Goal: Complete application form

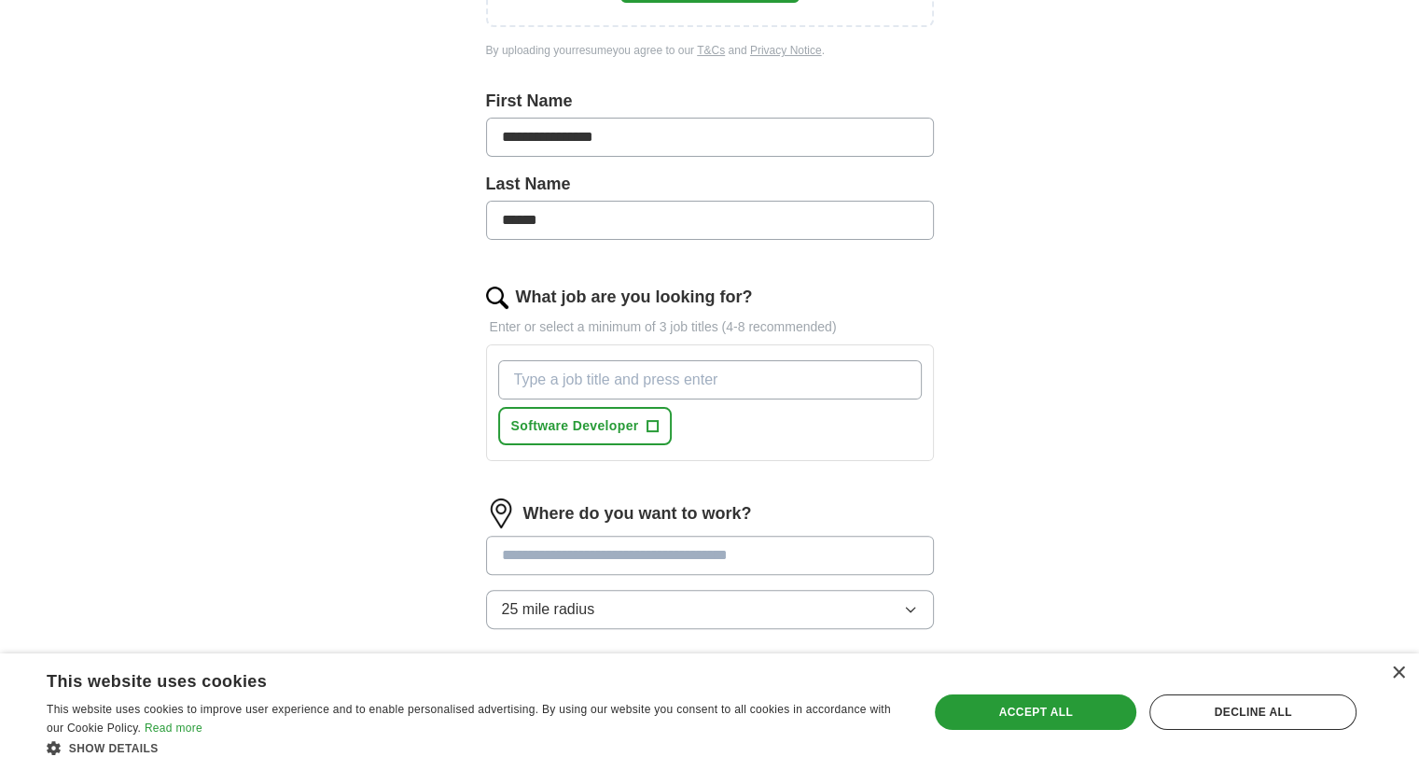
scroll to position [417, 0]
click at [828, 381] on input "What job are you looking for?" at bounding box center [710, 378] width 424 height 39
type input "VLSI"
type input "IC DESSIGN"
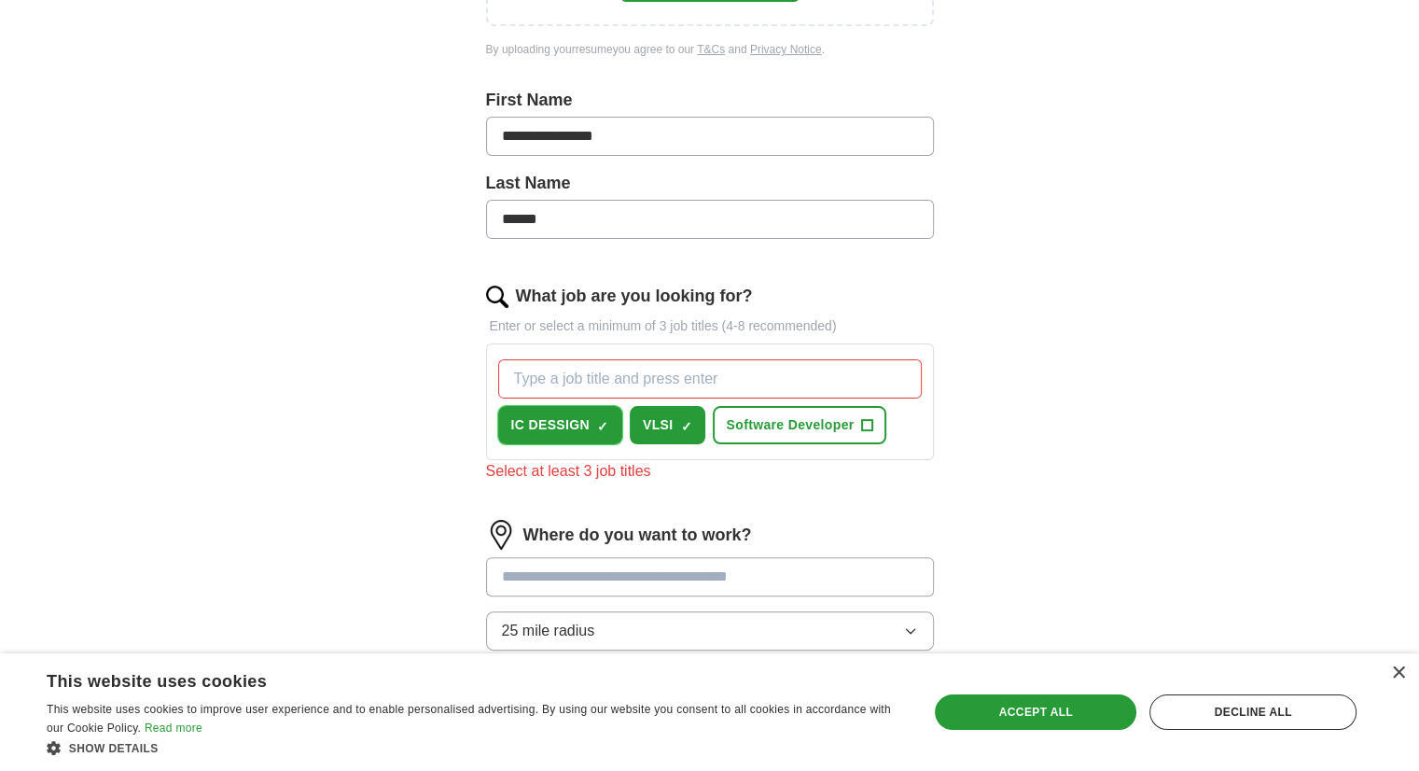
click at [0, 0] on span "×" at bounding box center [0, 0] width 0 height 0
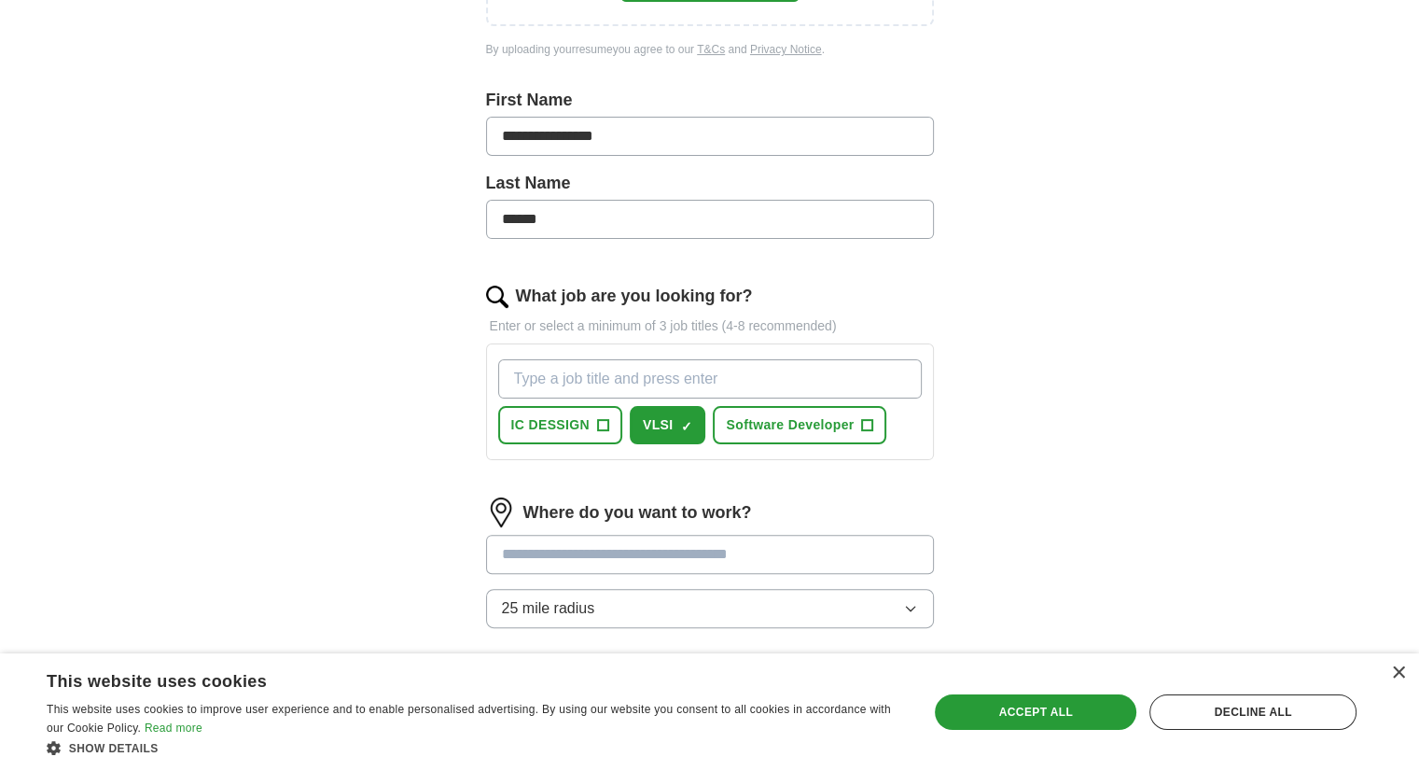
click at [642, 381] on input "What job are you looking for?" at bounding box center [710, 378] width 424 height 39
type input "I"
type input "ASIC"
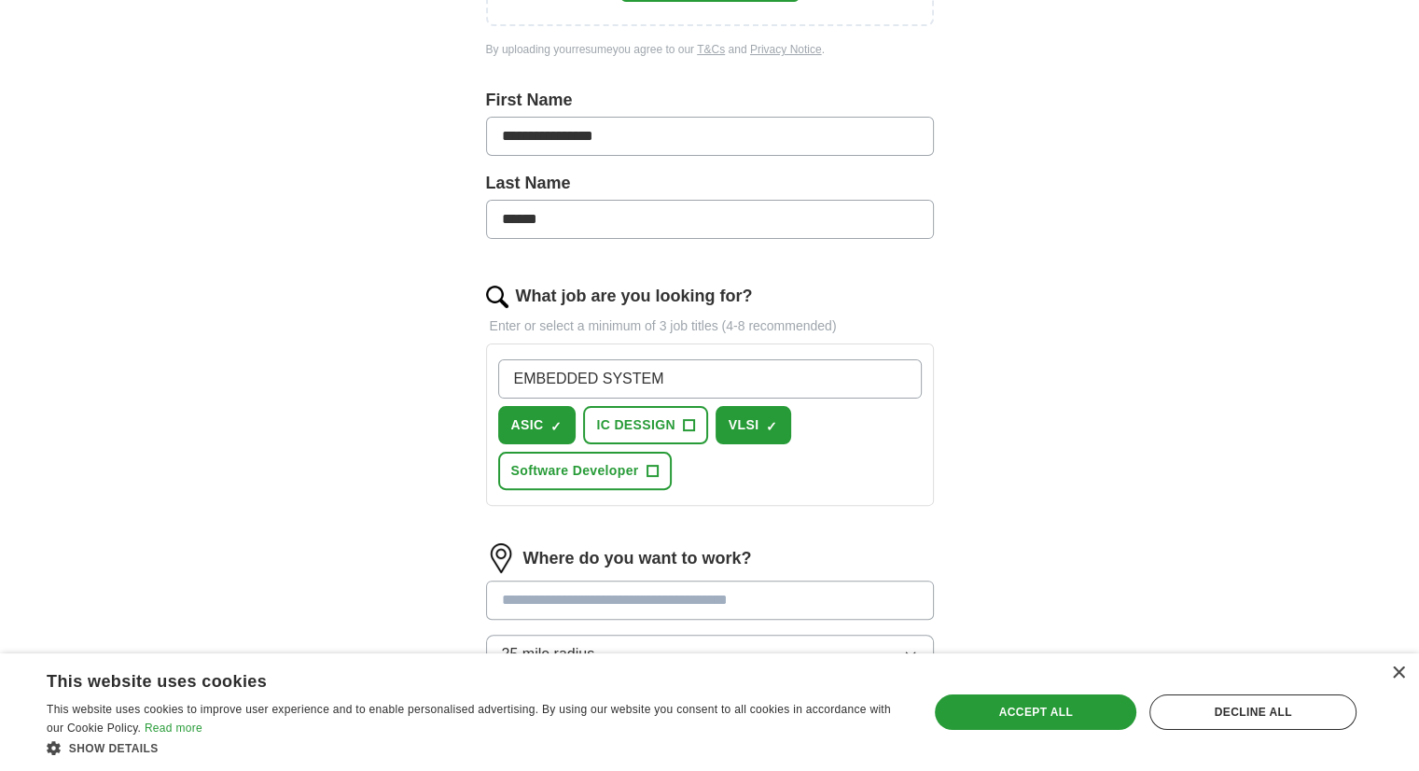
type input "EMBEDDED SYSTEMS"
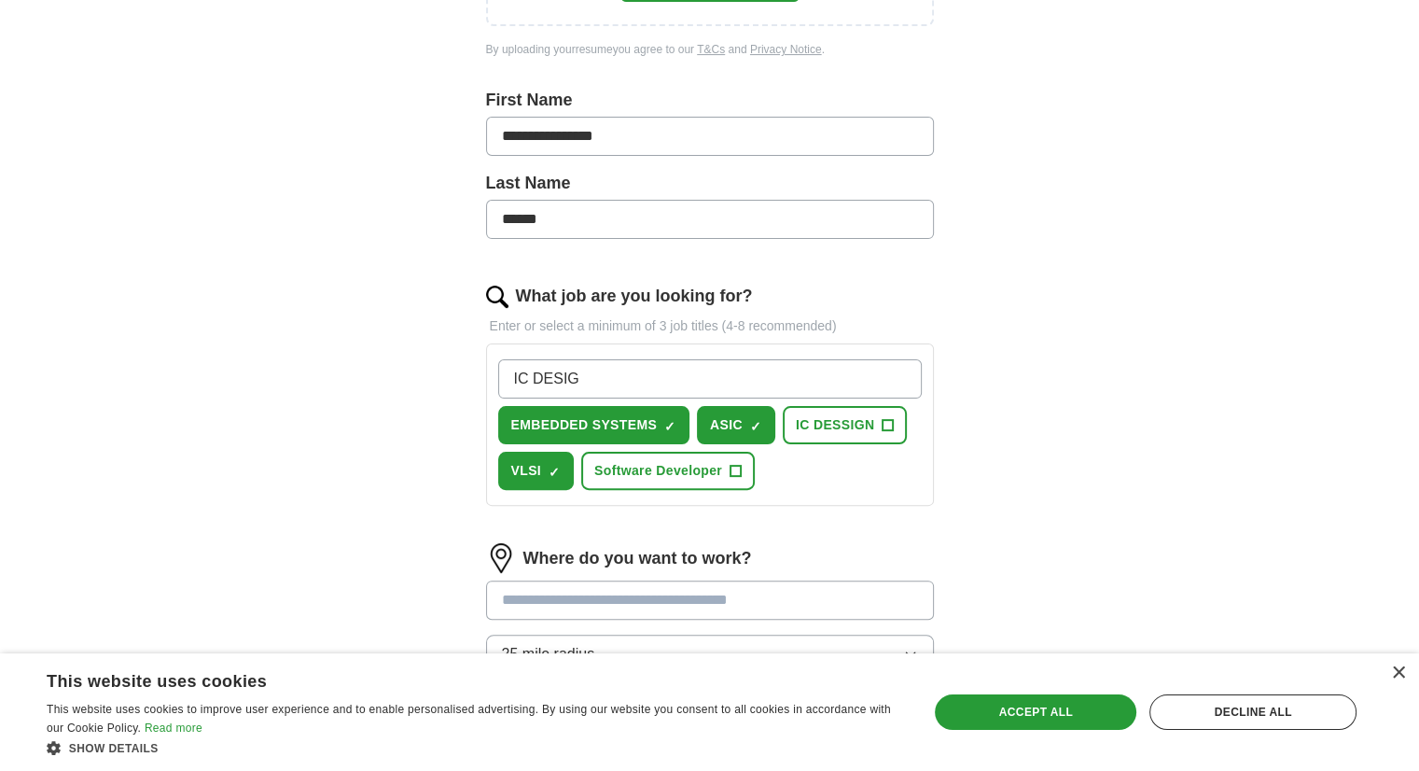
type input "IC DESIGN"
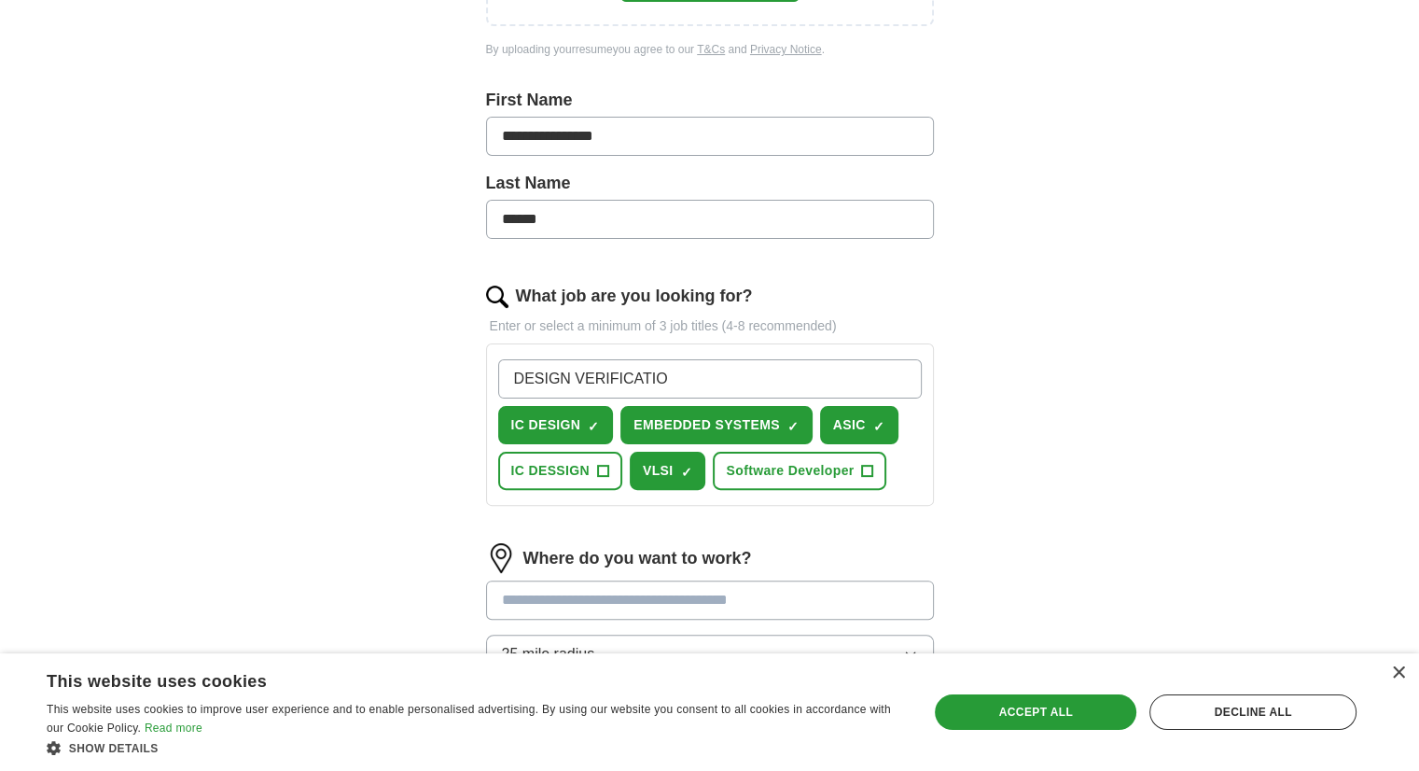
type input "DESIGN VERIFICATION"
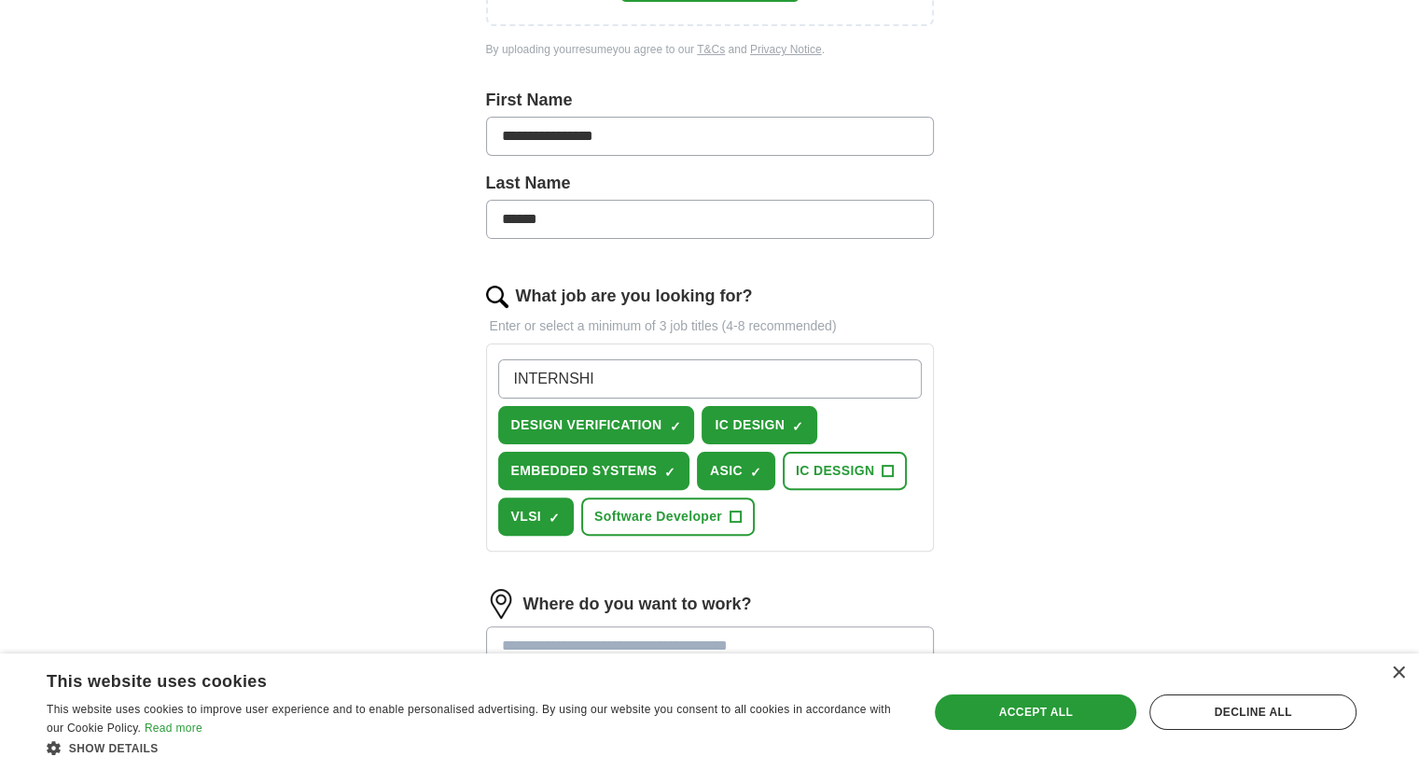
type input "INTERNSHIP"
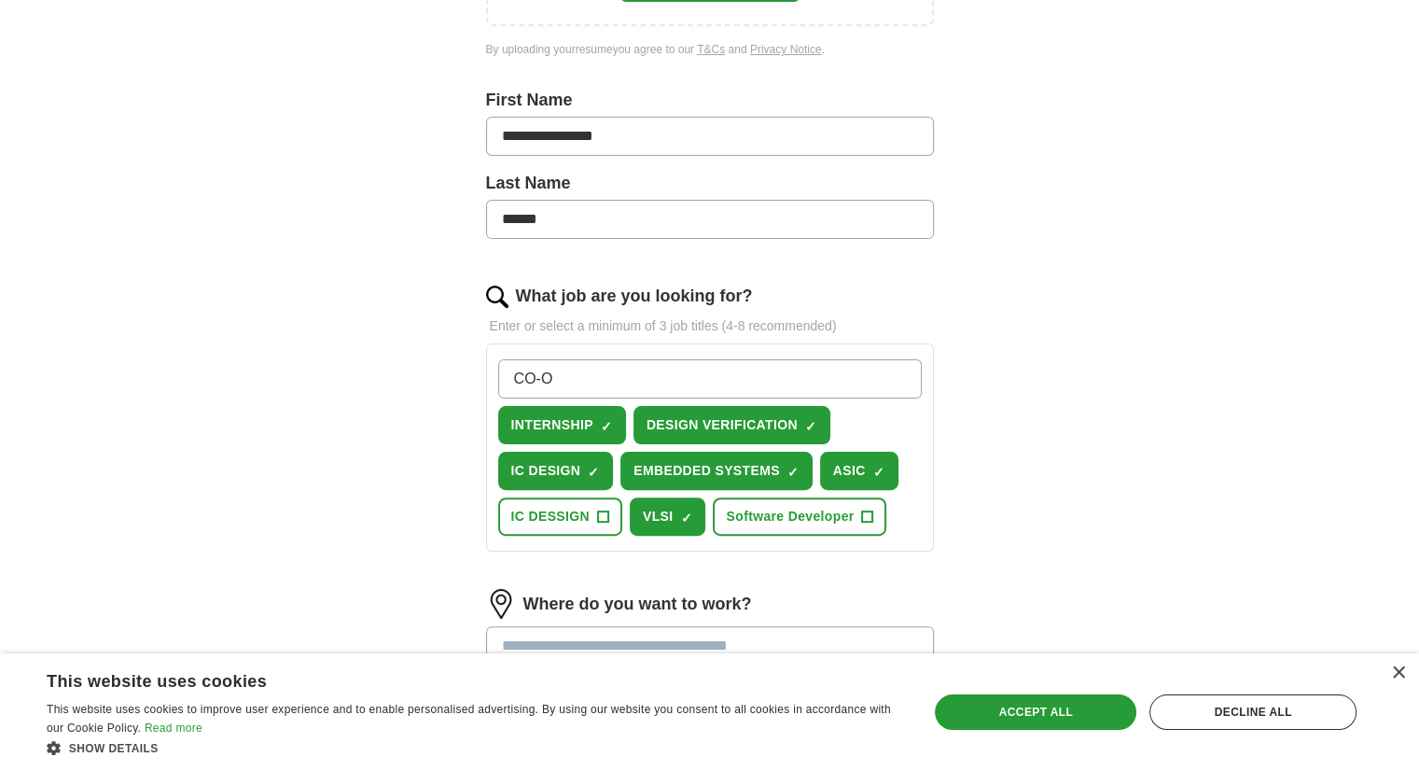
type input "CO-OP"
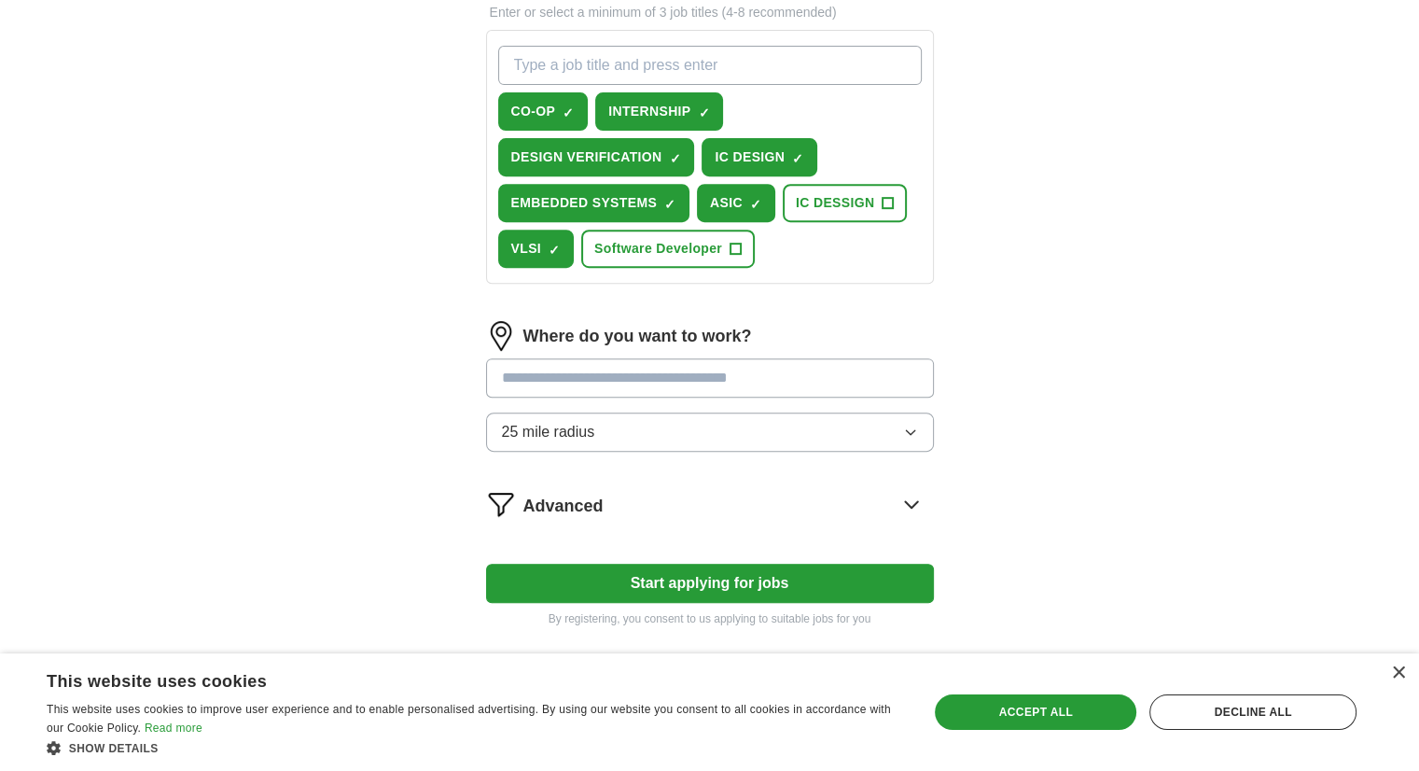
scroll to position [795, 0]
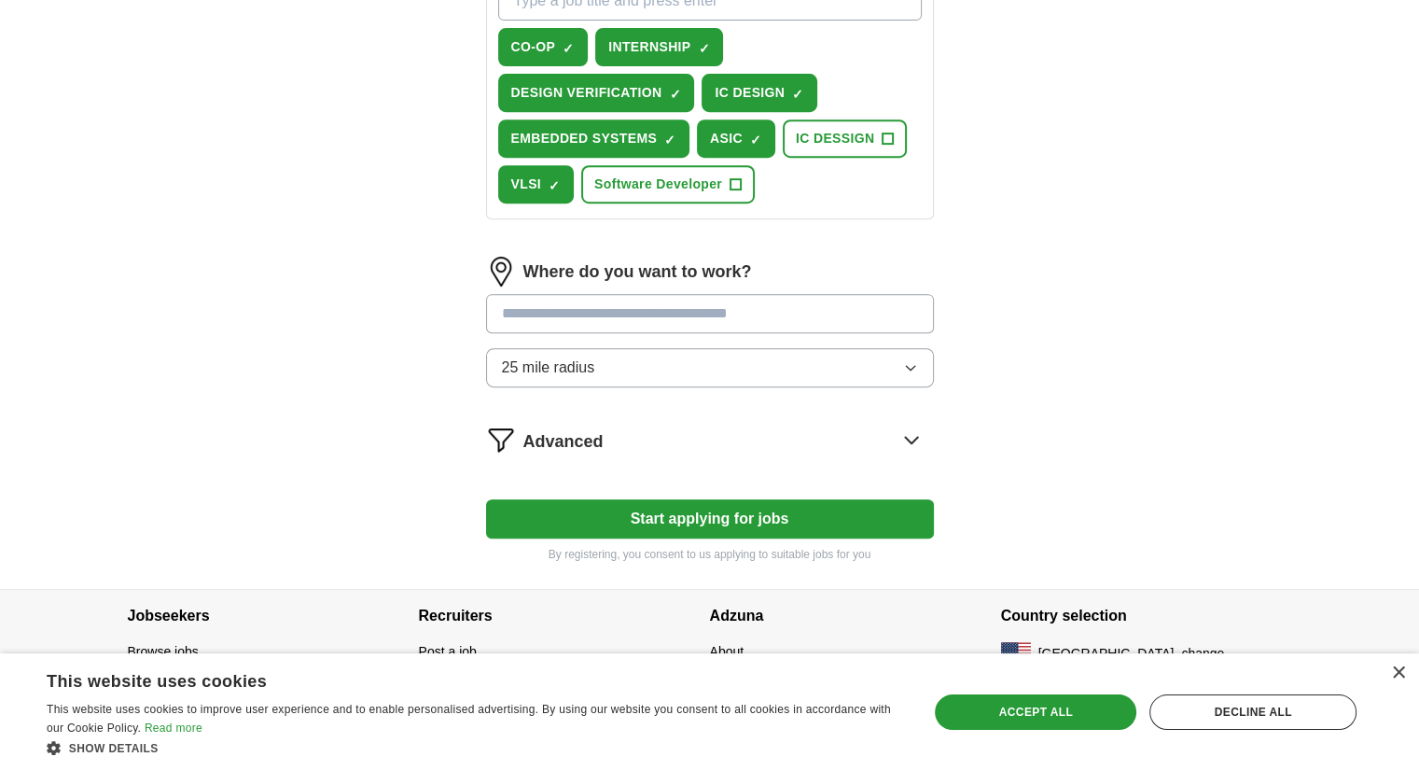
click at [679, 311] on input "text" at bounding box center [710, 313] width 448 height 39
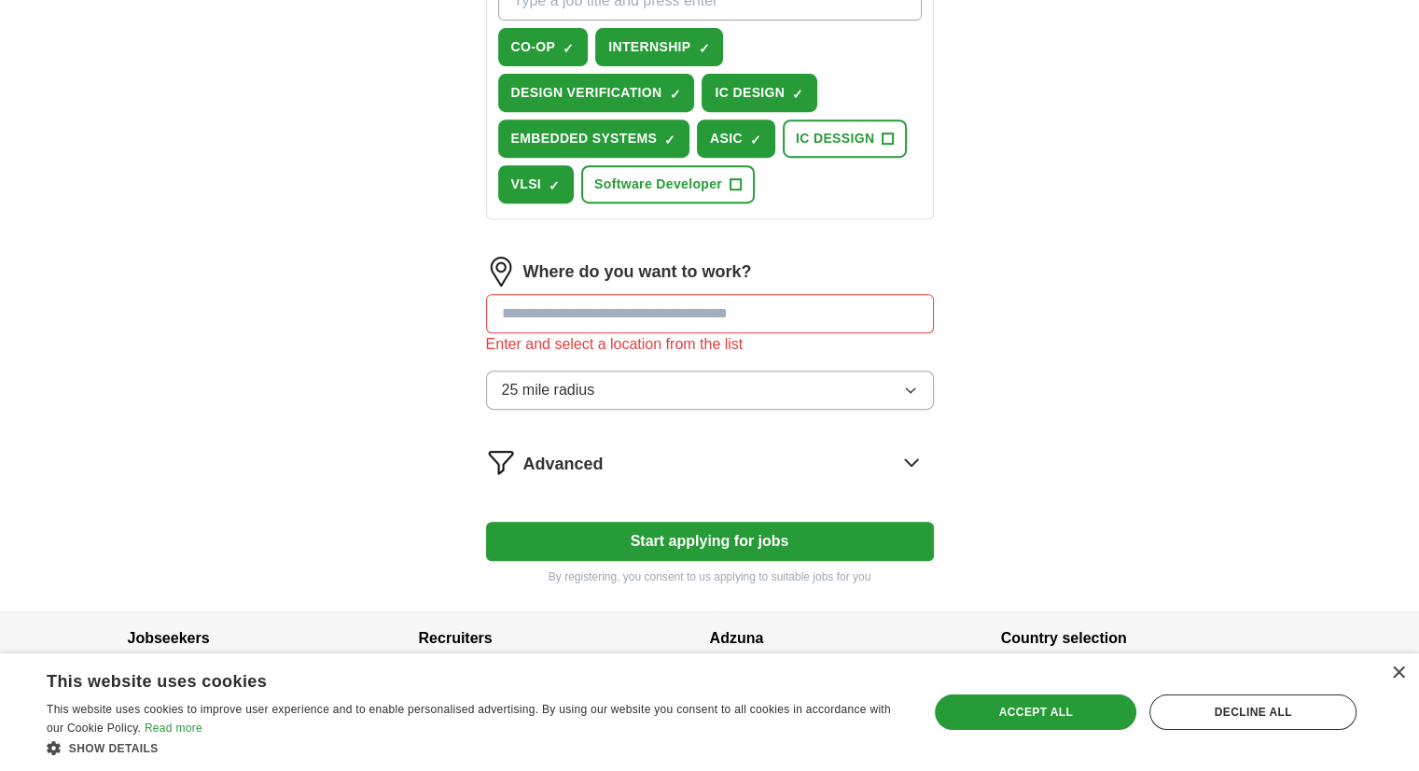
click at [731, 355] on div "Where do you want to work? Enter and select a location from the list 25 mile ra…" at bounding box center [710, 341] width 448 height 168
click at [843, 370] on button "25 mile radius" at bounding box center [710, 389] width 448 height 39
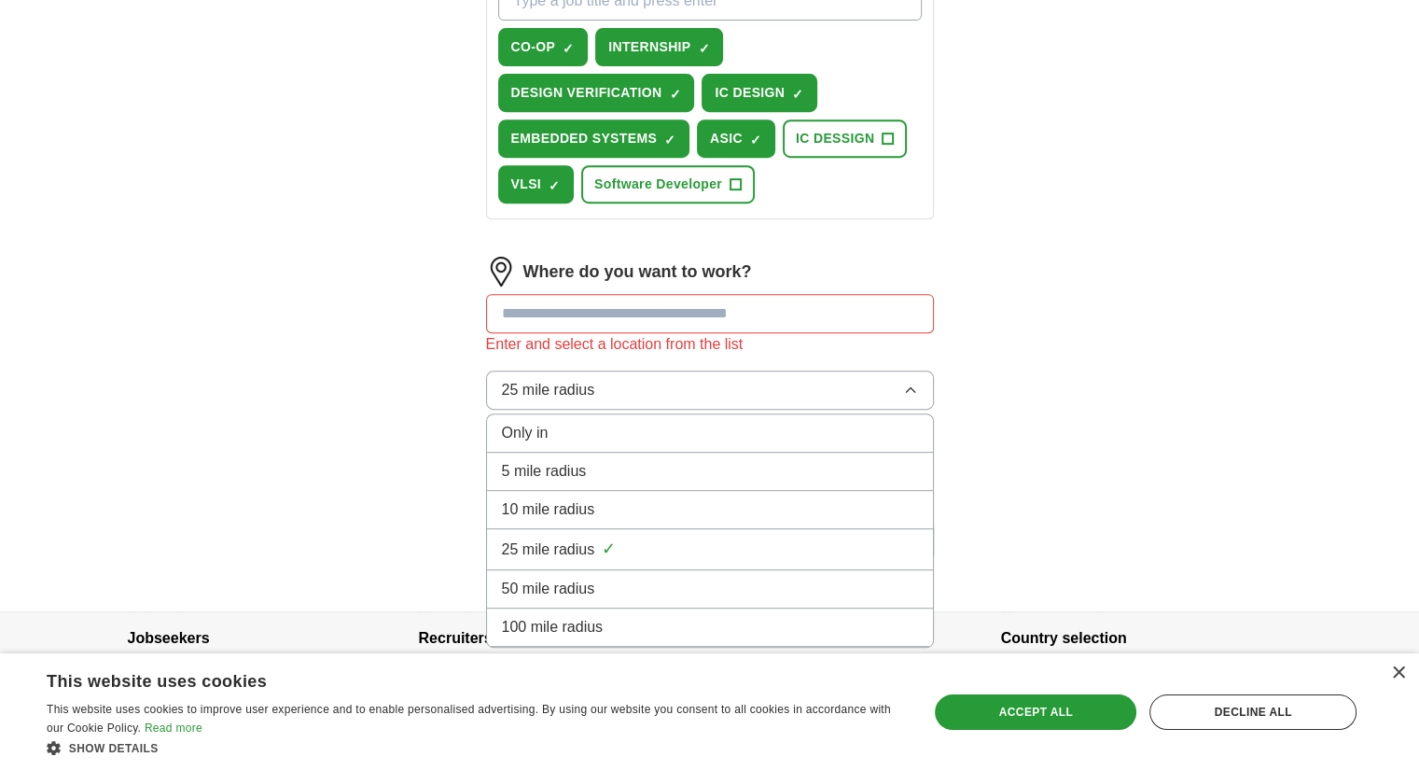
scroll to position [817, 0]
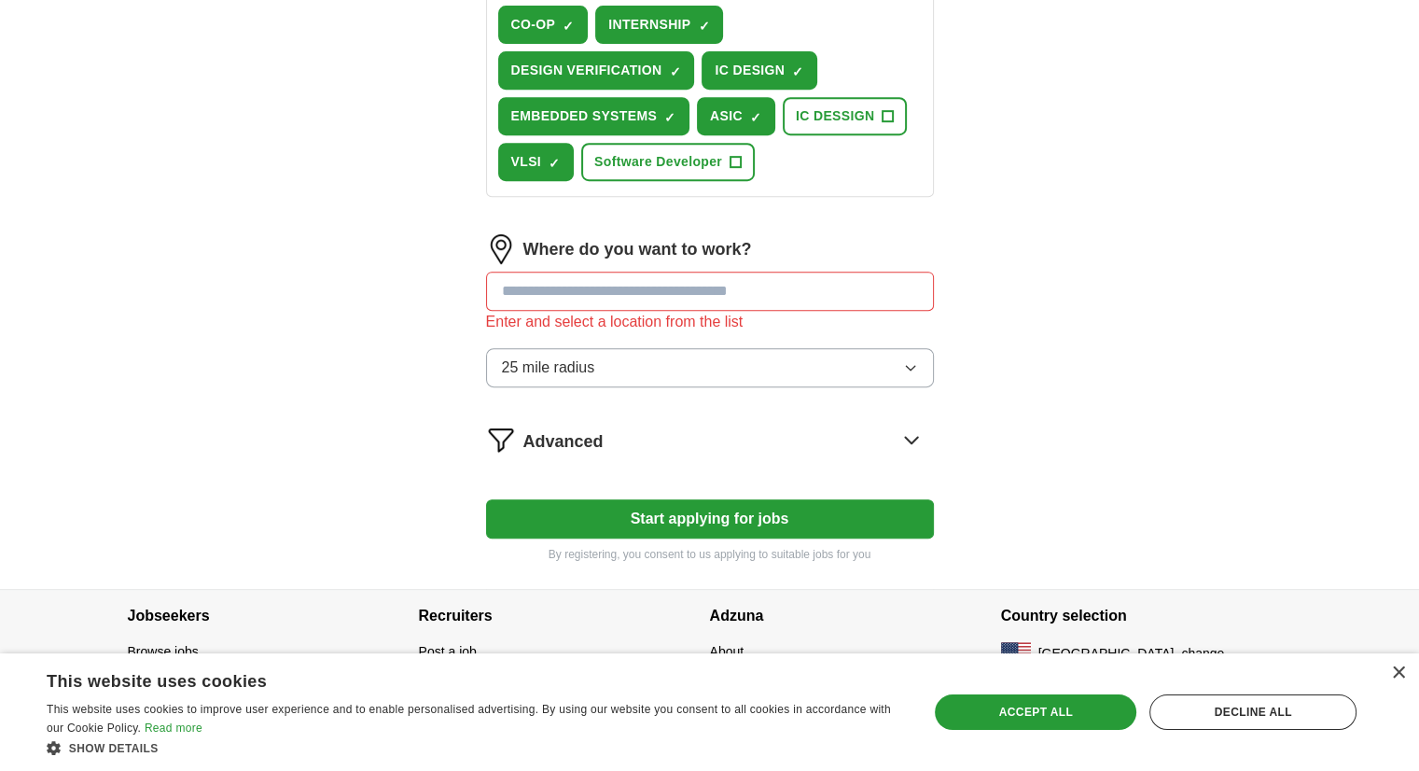
click at [882, 291] on input "text" at bounding box center [710, 290] width 448 height 39
type input "****"
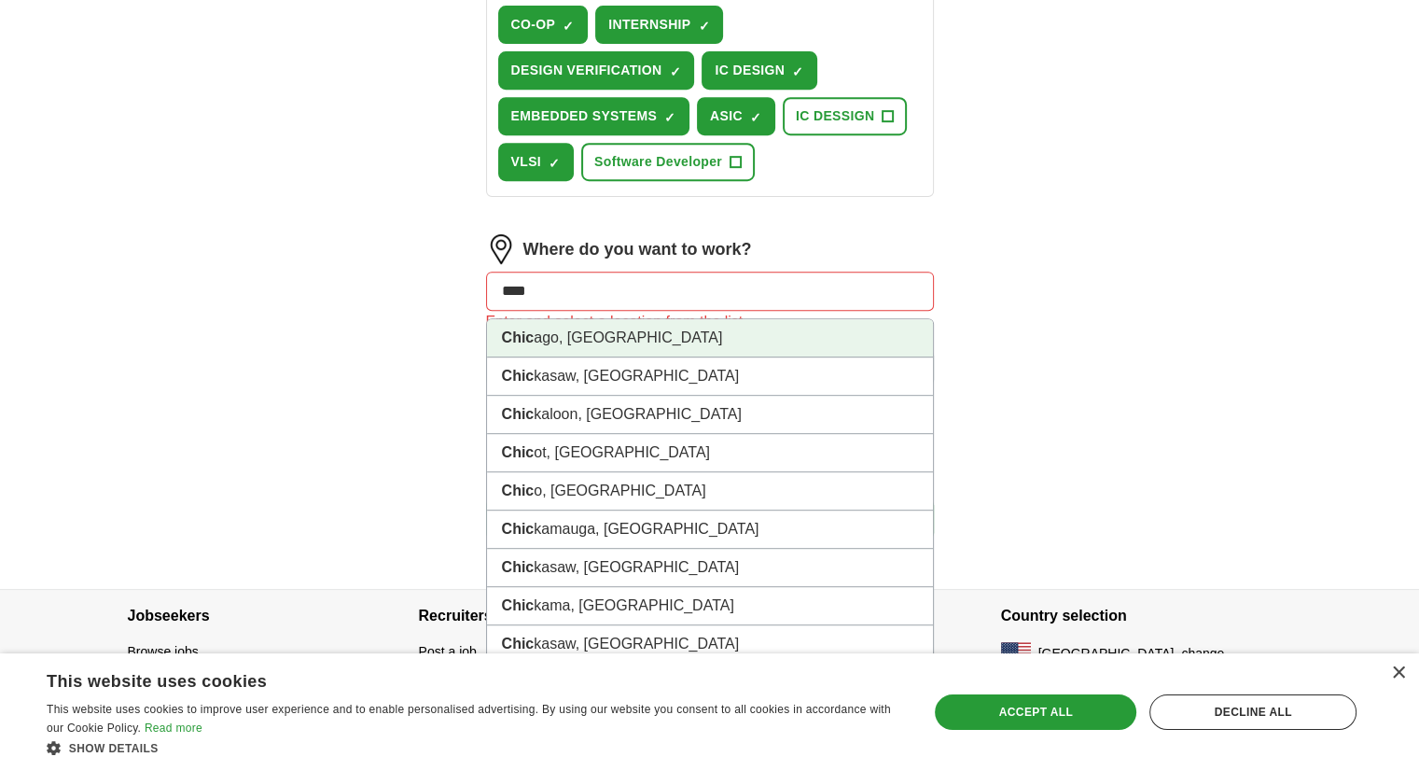
click at [827, 333] on li "Chic ago, [GEOGRAPHIC_DATA]" at bounding box center [710, 338] width 446 height 38
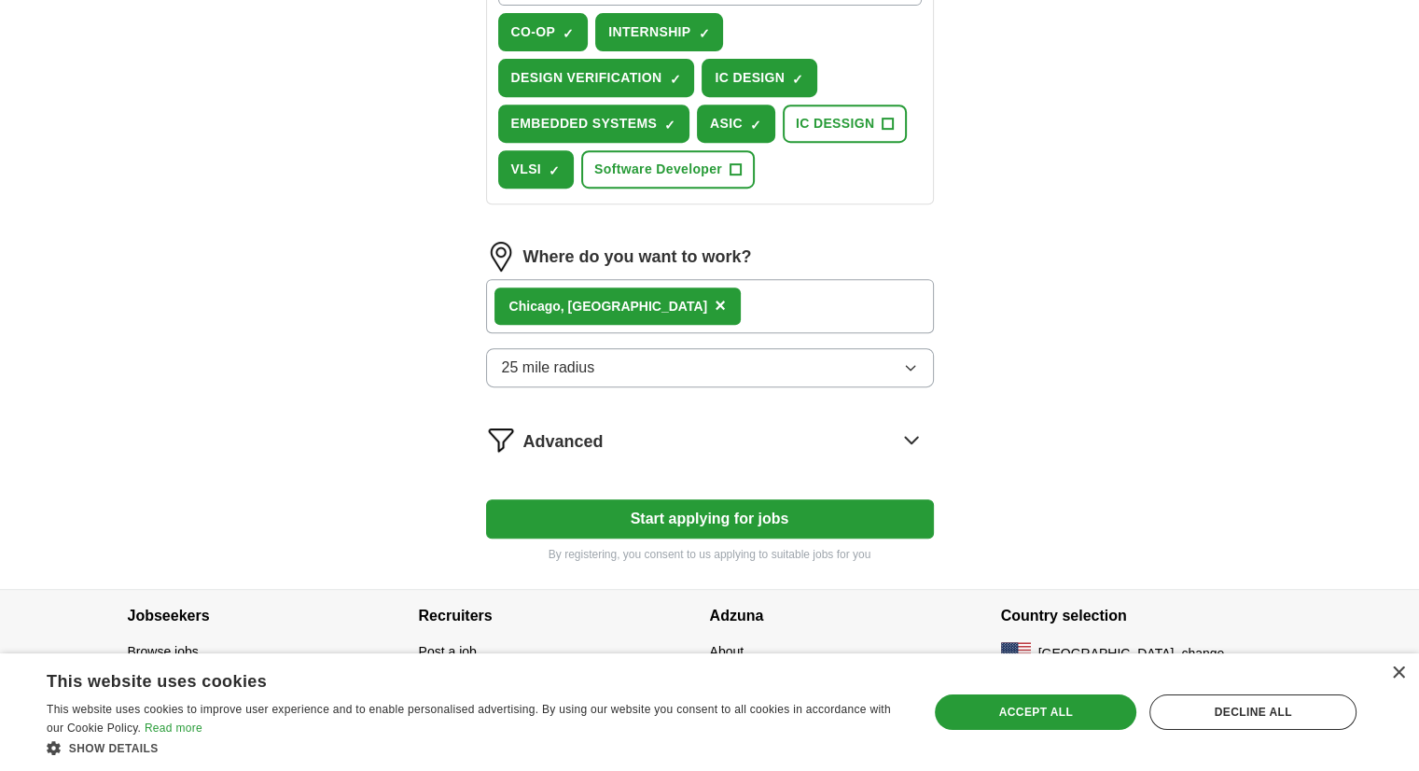
click at [840, 298] on div "Chic ago, [GEOGRAPHIC_DATA] ×" at bounding box center [710, 306] width 448 height 54
click at [759, 304] on div "Chic ago, [GEOGRAPHIC_DATA] ×" at bounding box center [710, 306] width 448 height 54
click at [715, 299] on span "×" at bounding box center [720, 305] width 11 height 21
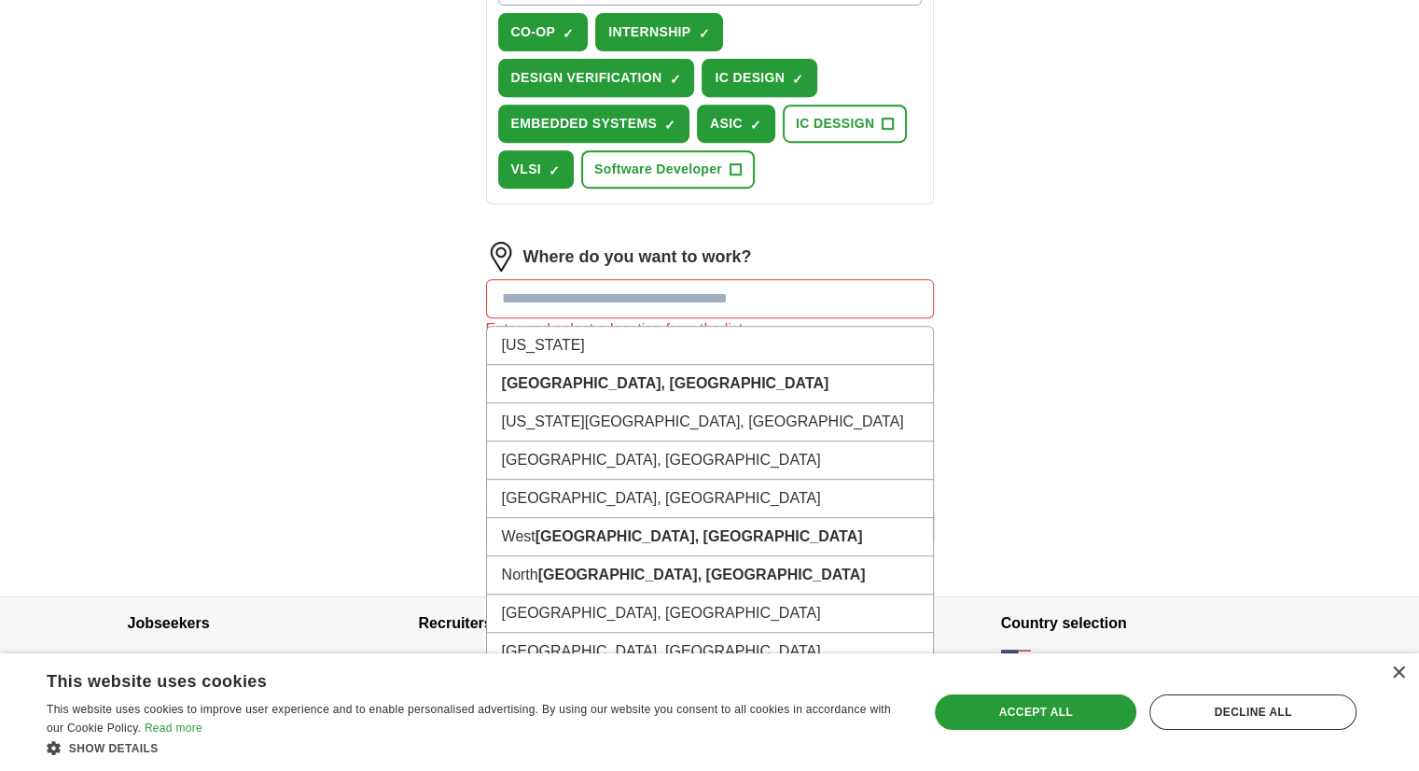
click at [591, 299] on input "text" at bounding box center [710, 298] width 448 height 39
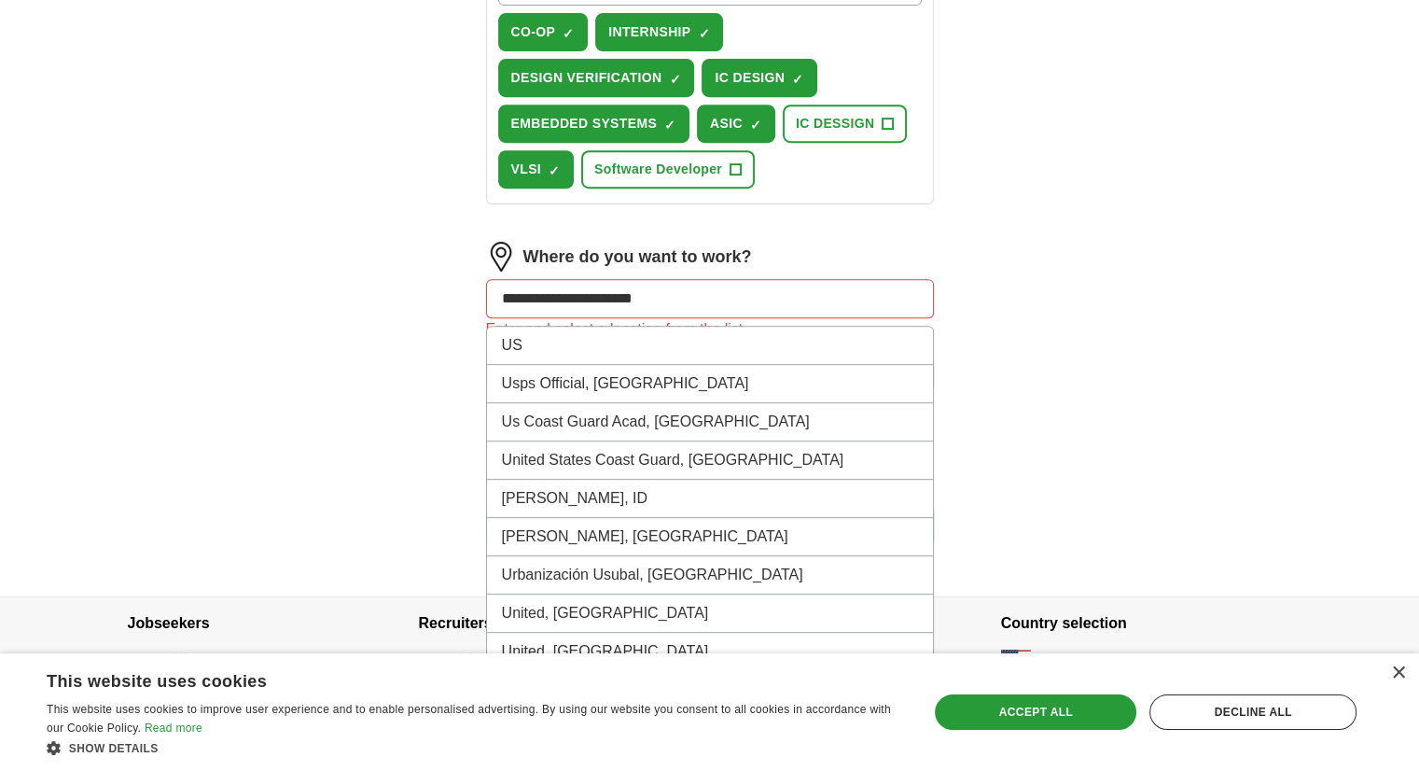
type input "**********"
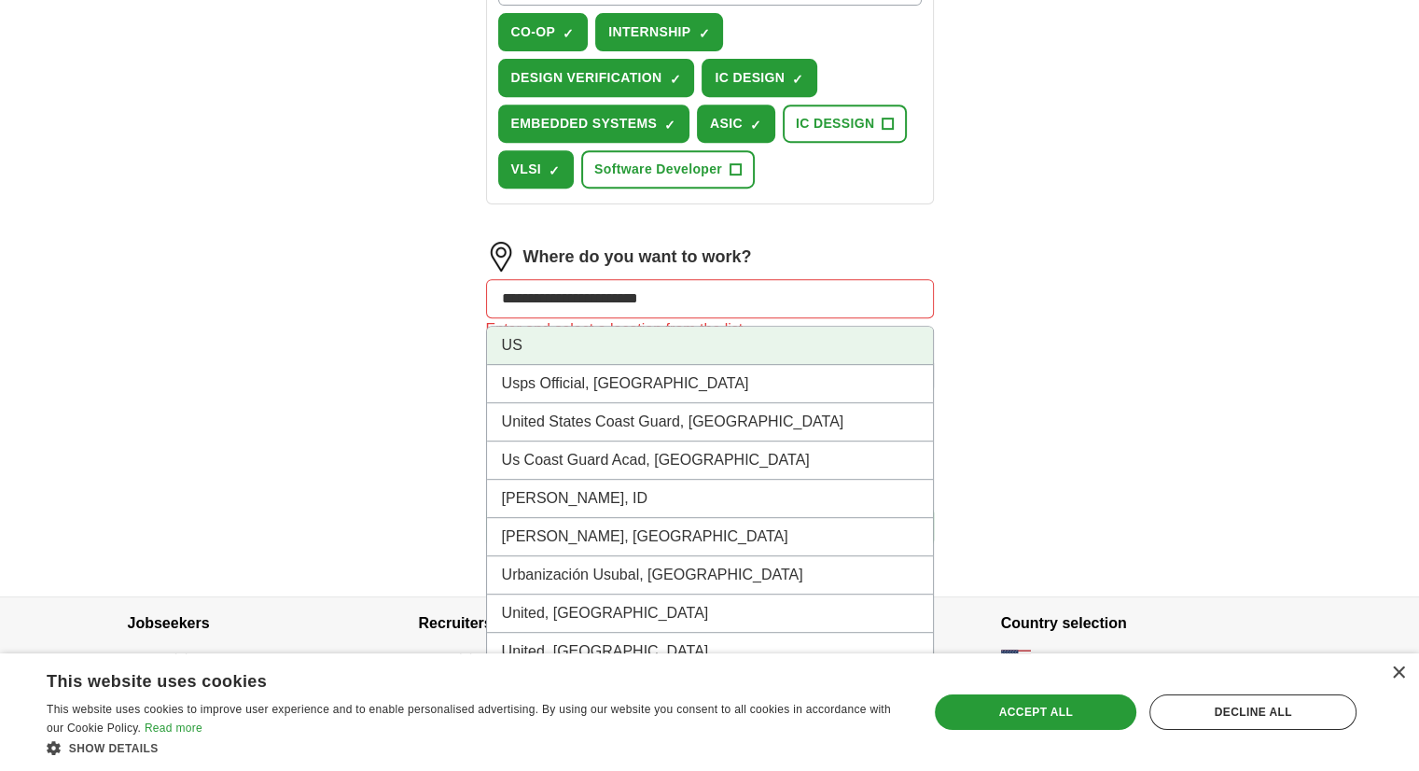
click at [735, 348] on li "US" at bounding box center [710, 346] width 446 height 38
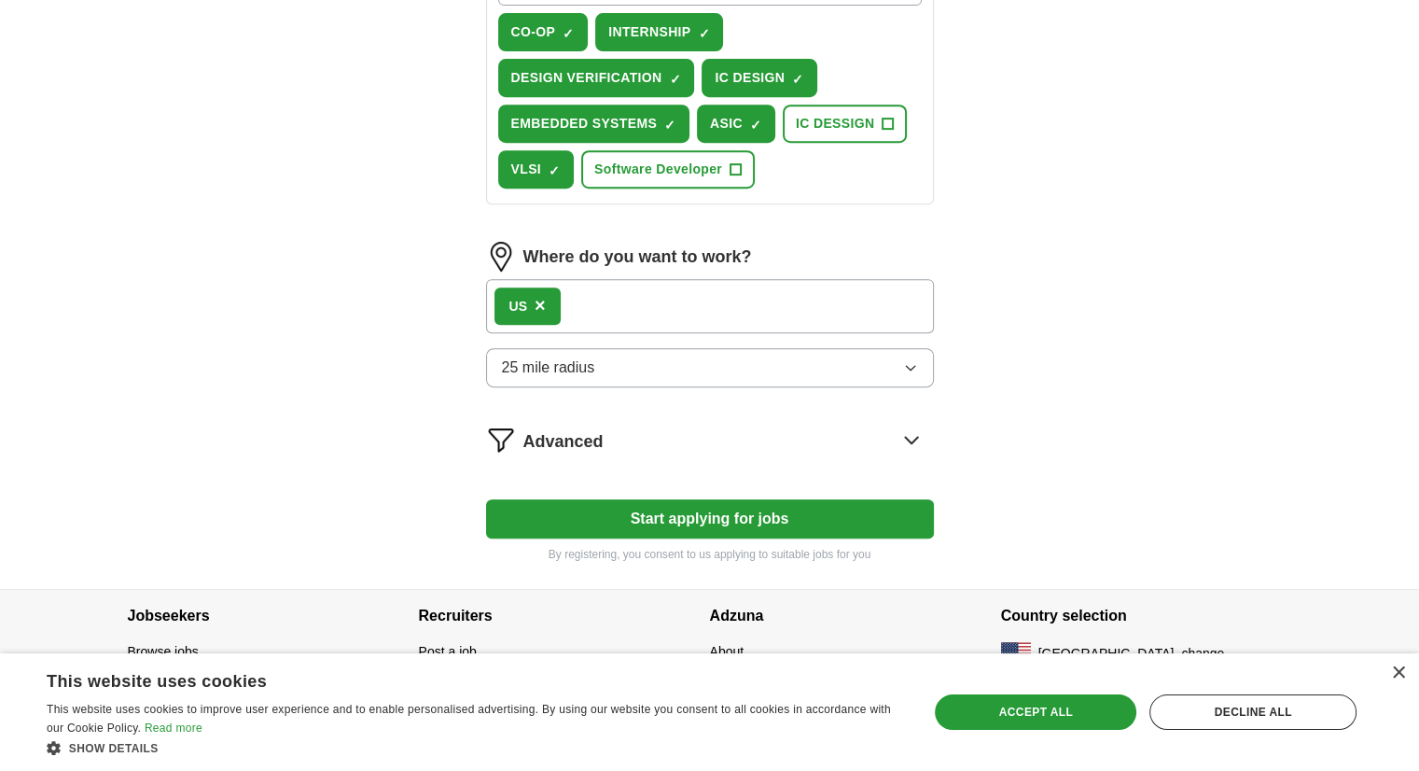
click at [772, 502] on button "Start applying for jobs" at bounding box center [710, 518] width 448 height 39
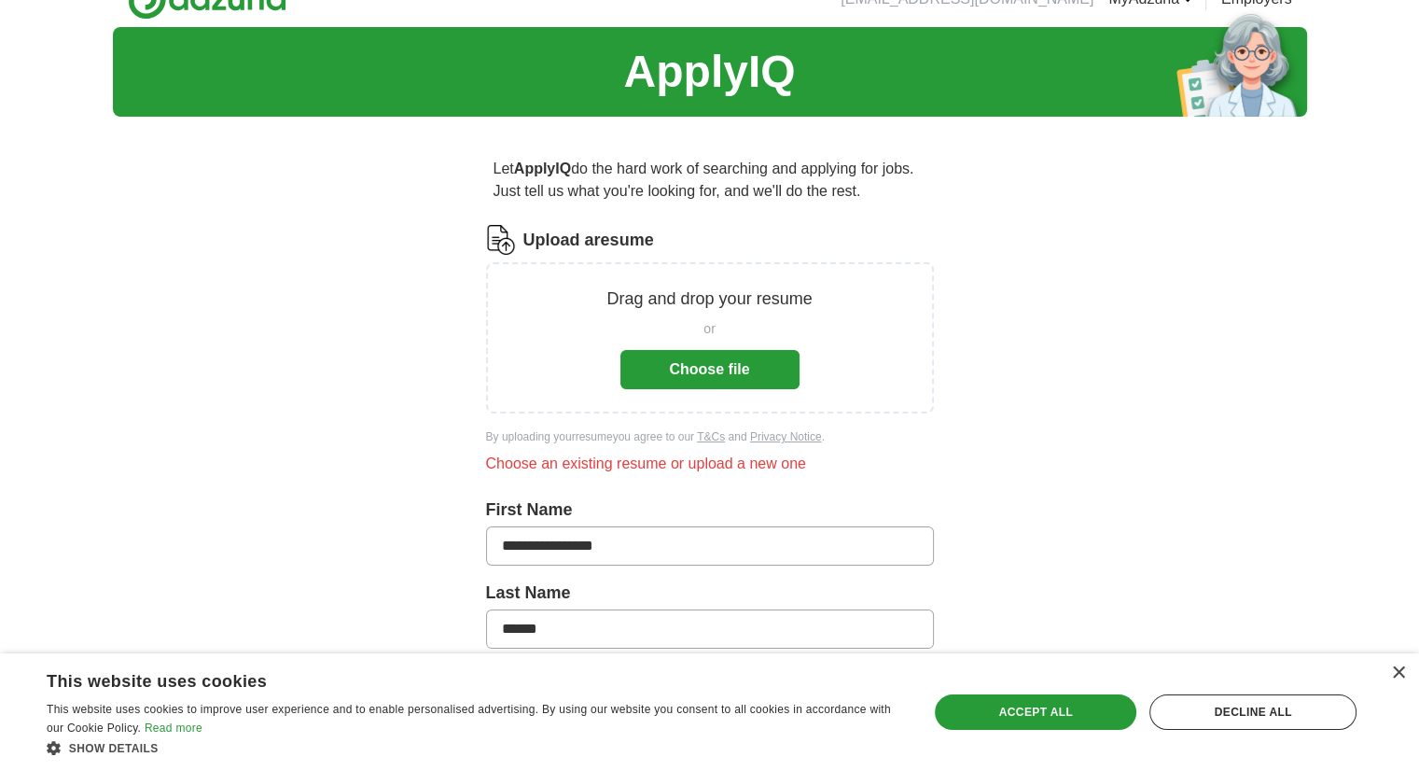
scroll to position [18, 0]
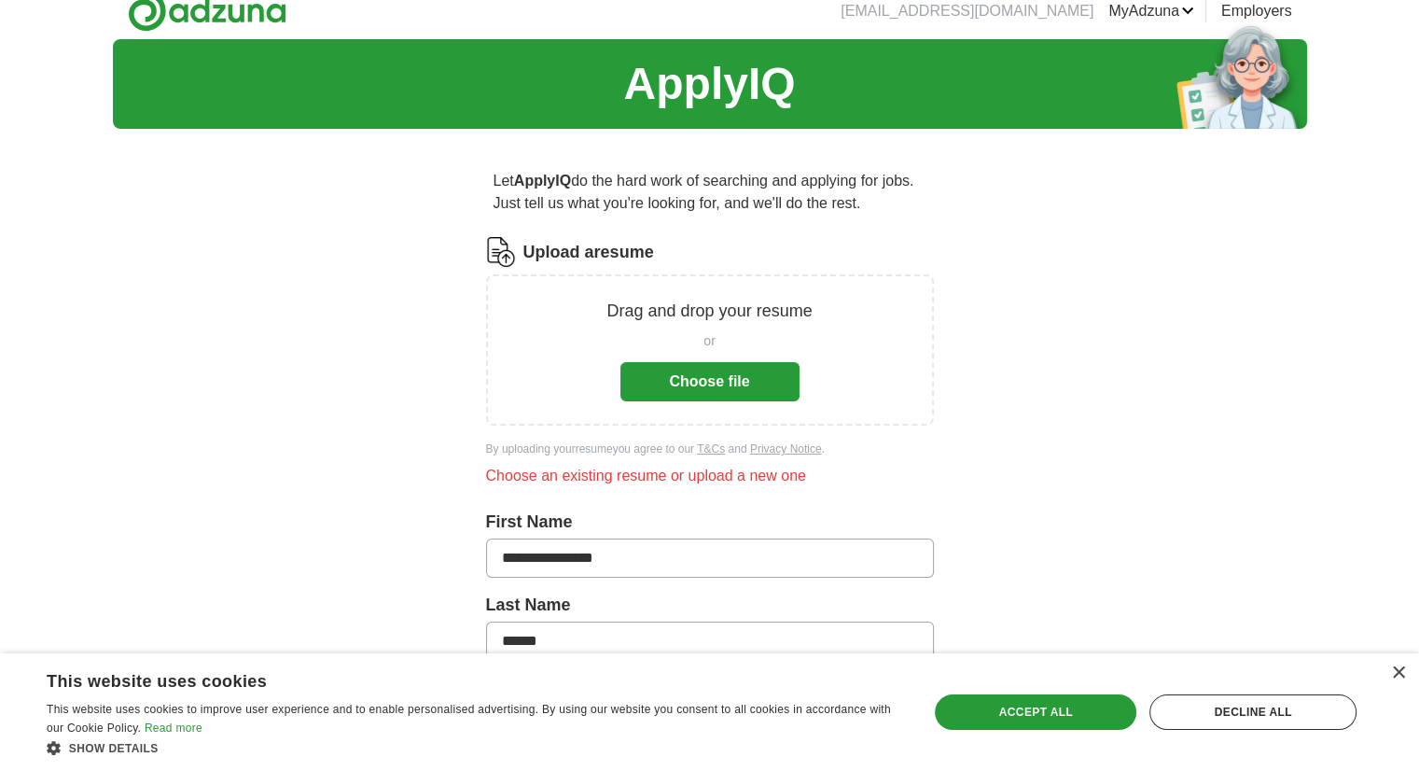
click at [748, 379] on button "Choose file" at bounding box center [709, 381] width 179 height 39
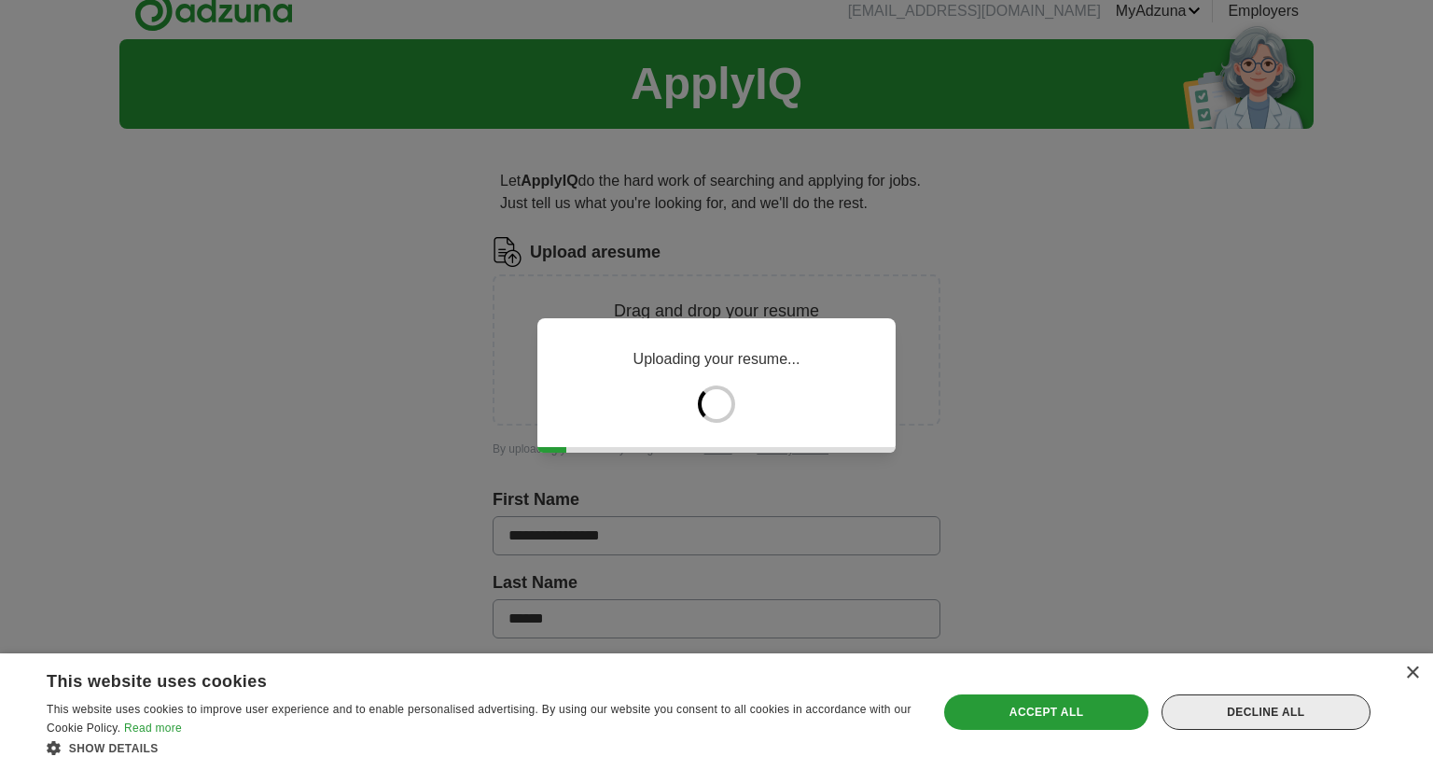
click at [1343, 714] on div "Decline all" at bounding box center [1266, 711] width 209 height 35
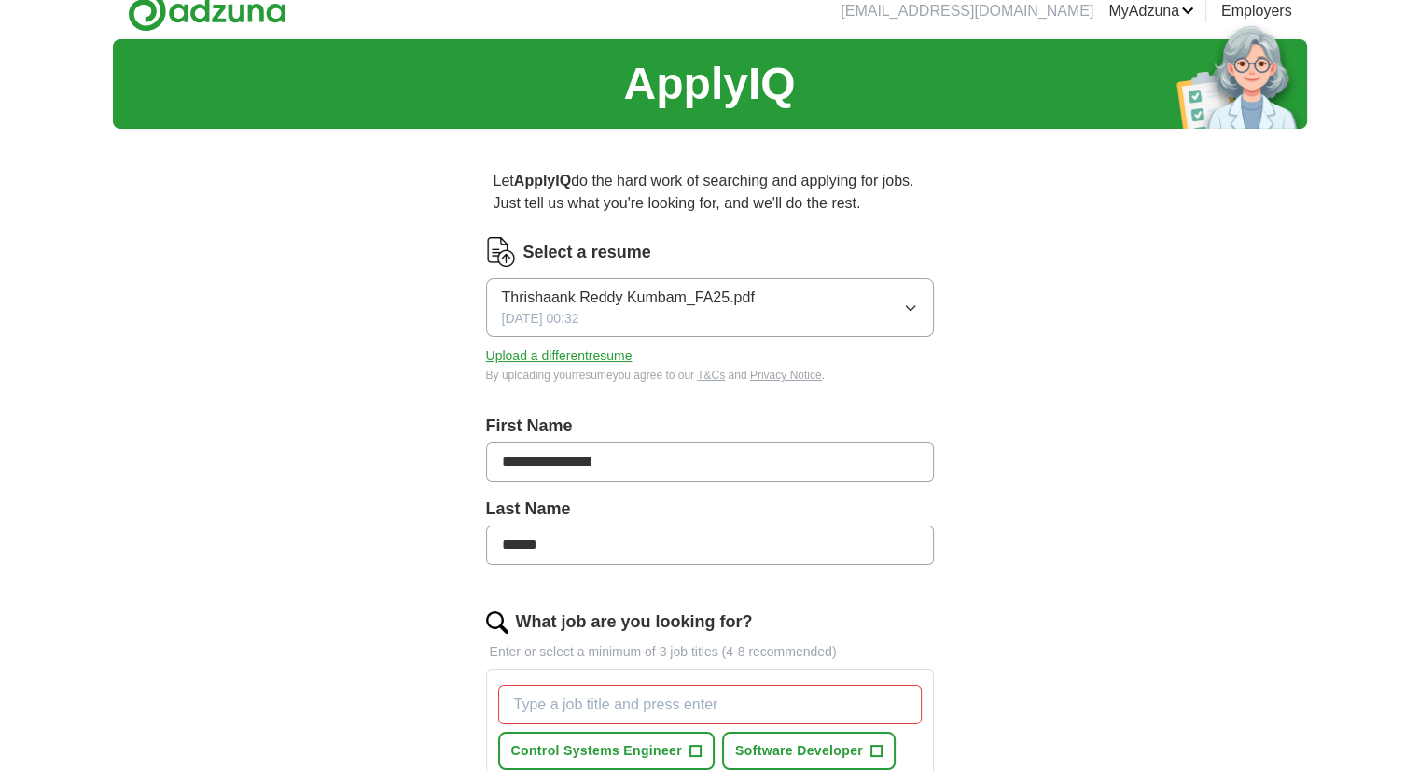
scroll to position [978, 0]
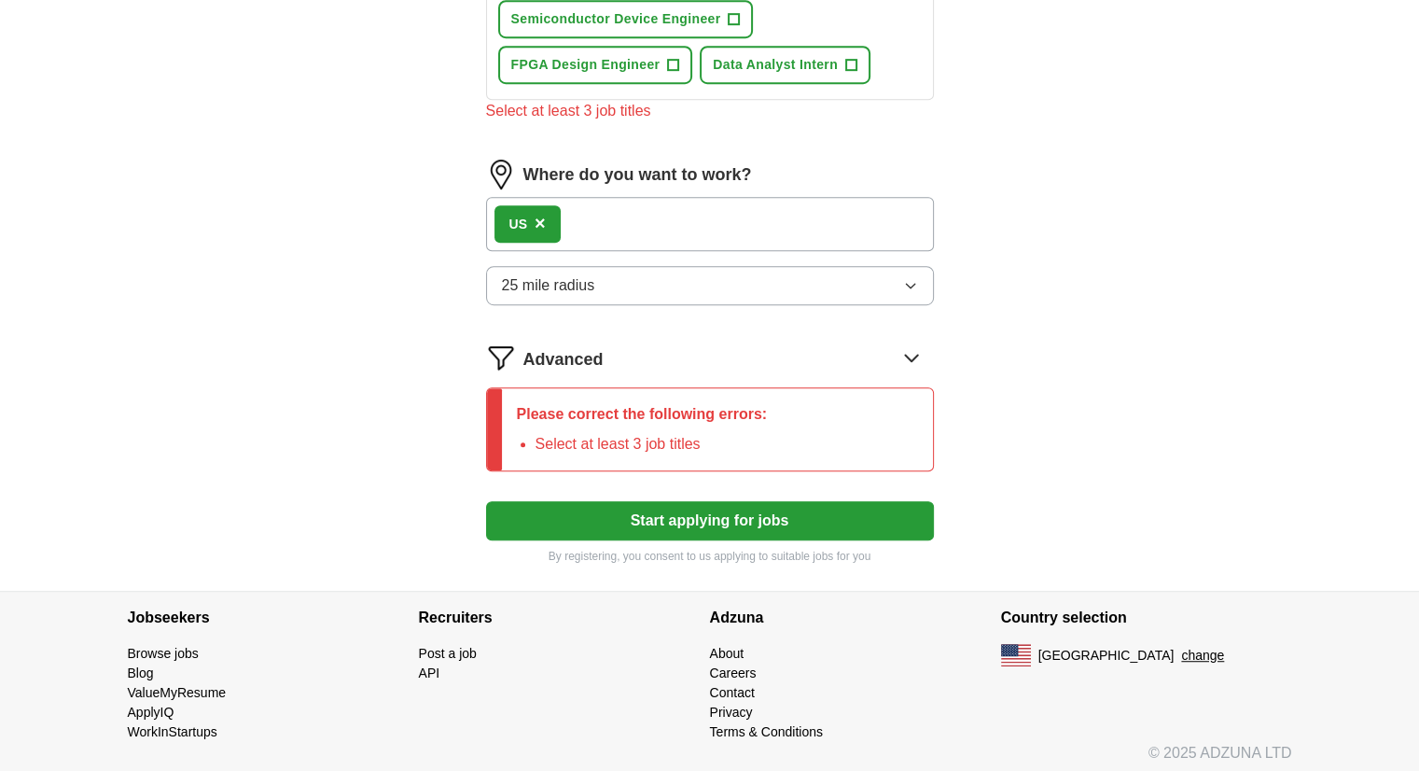
click at [784, 525] on button "Start applying for jobs" at bounding box center [710, 520] width 448 height 39
click at [863, 517] on button "Start applying for jobs" at bounding box center [710, 520] width 448 height 39
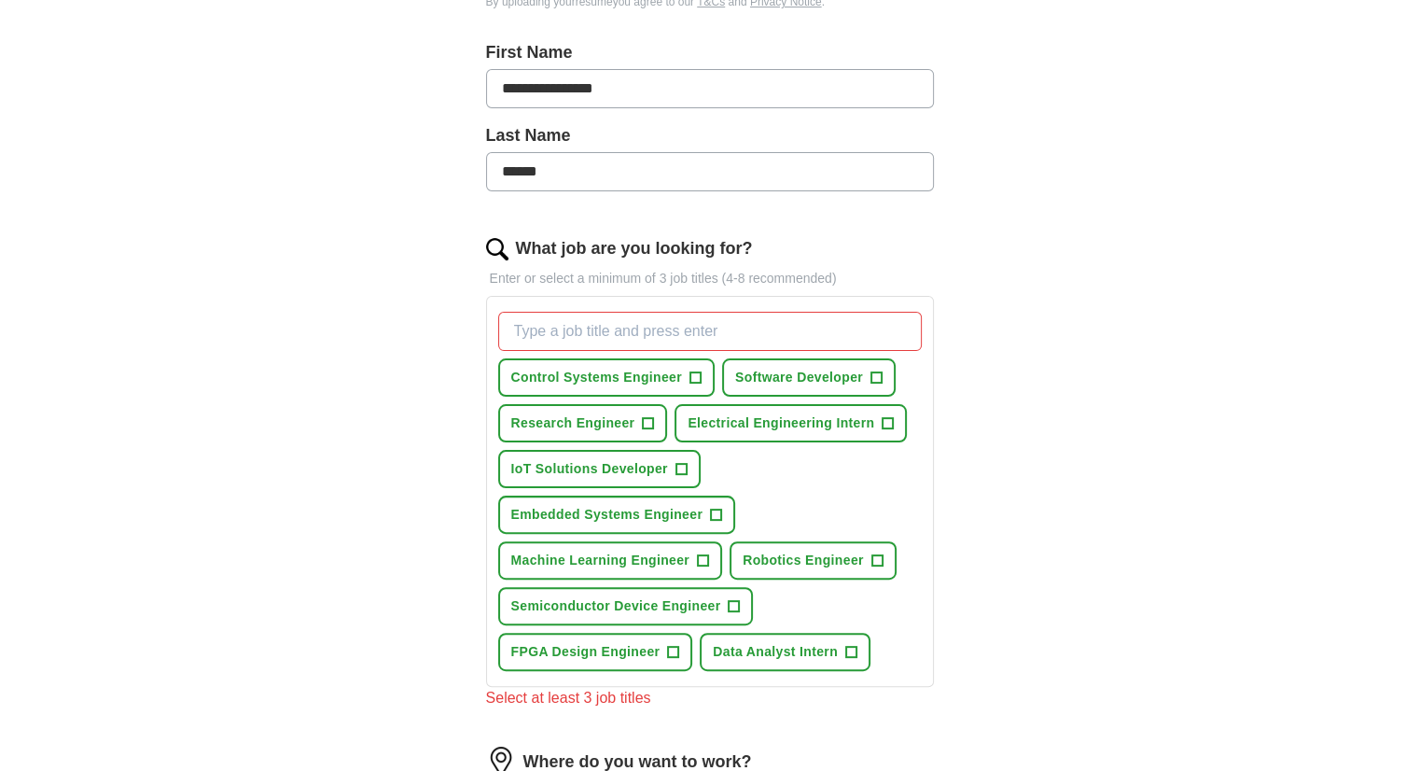
scroll to position [390, 0]
click at [713, 508] on span "+" at bounding box center [716, 515] width 11 height 15
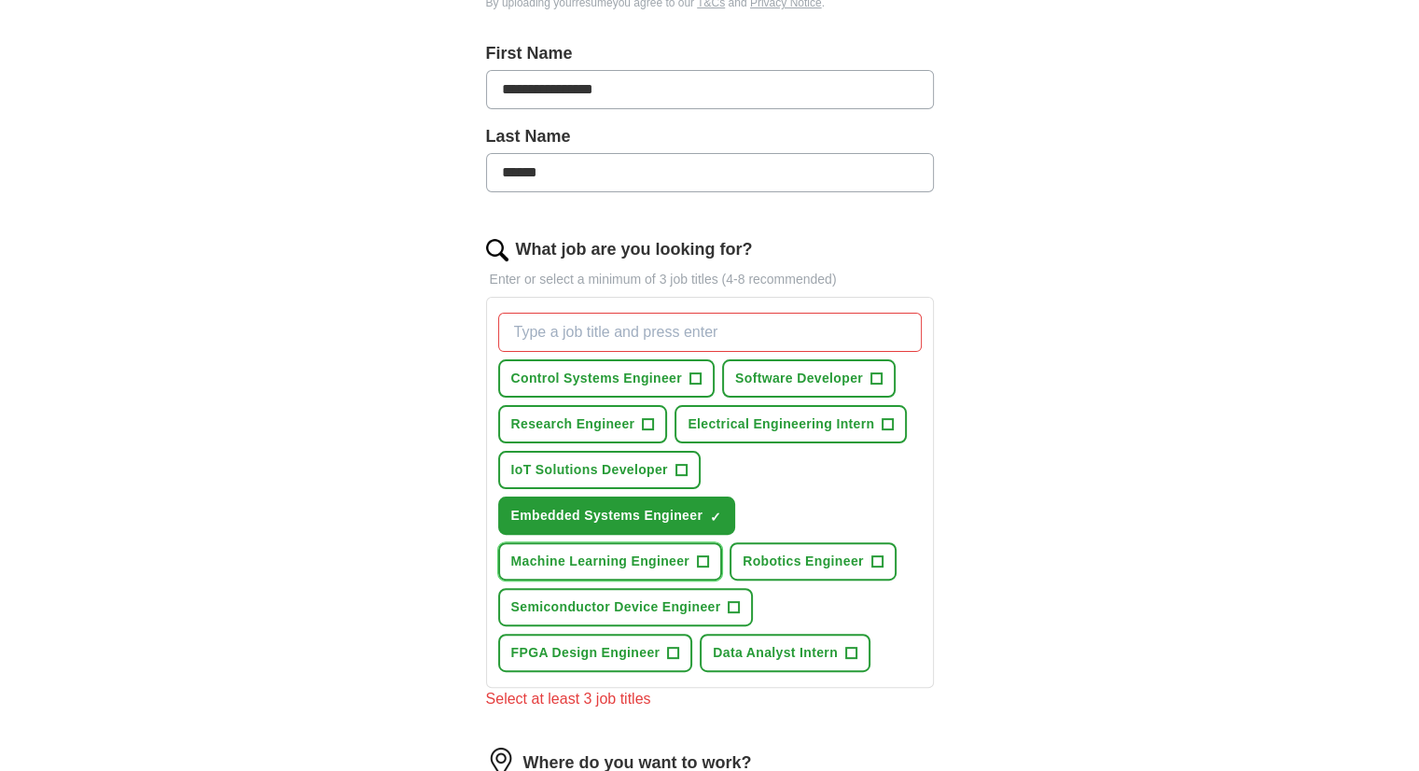
click at [700, 555] on span "+" at bounding box center [703, 561] width 11 height 15
click at [734, 600] on span "+" at bounding box center [734, 607] width 11 height 15
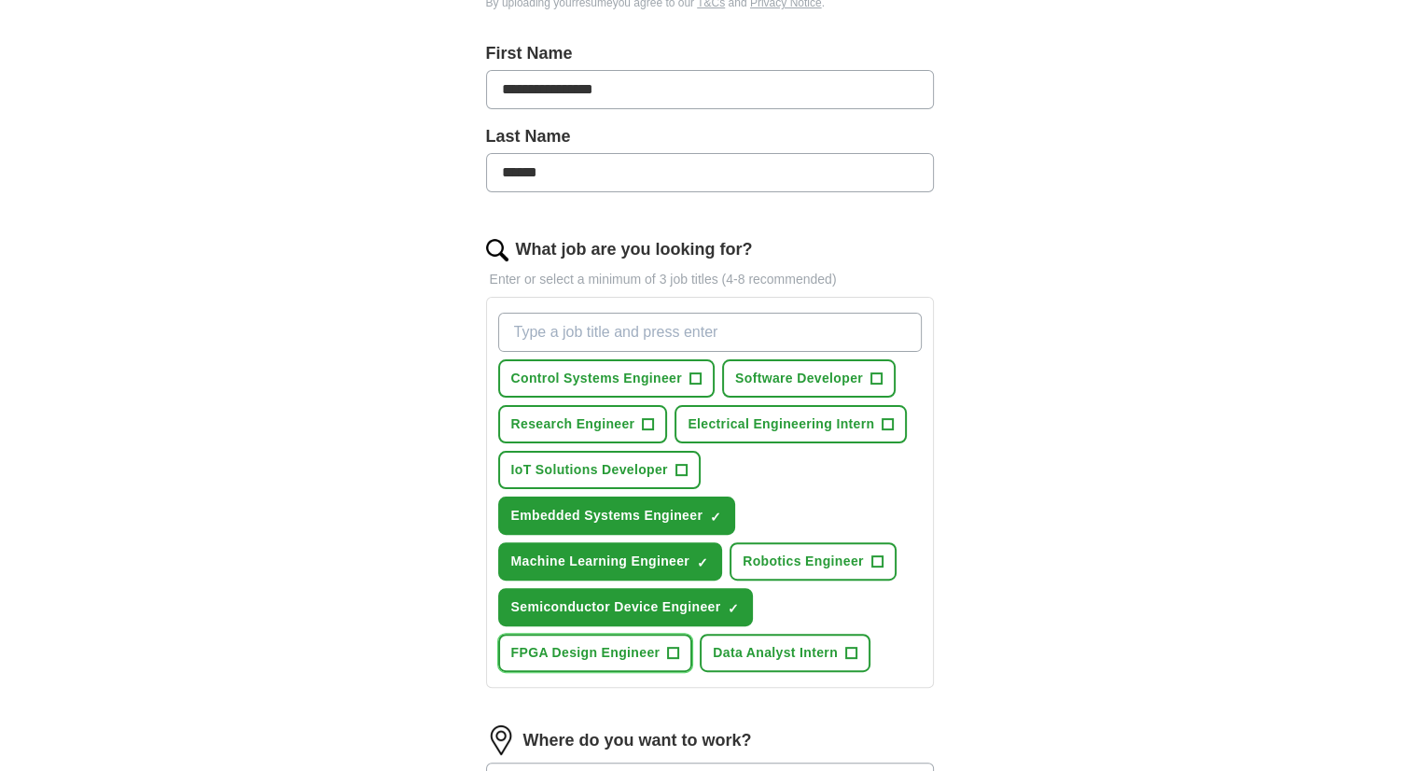
click at [672, 653] on span "+" at bounding box center [673, 653] width 11 height 15
click at [881, 555] on span "+" at bounding box center [877, 561] width 12 height 12
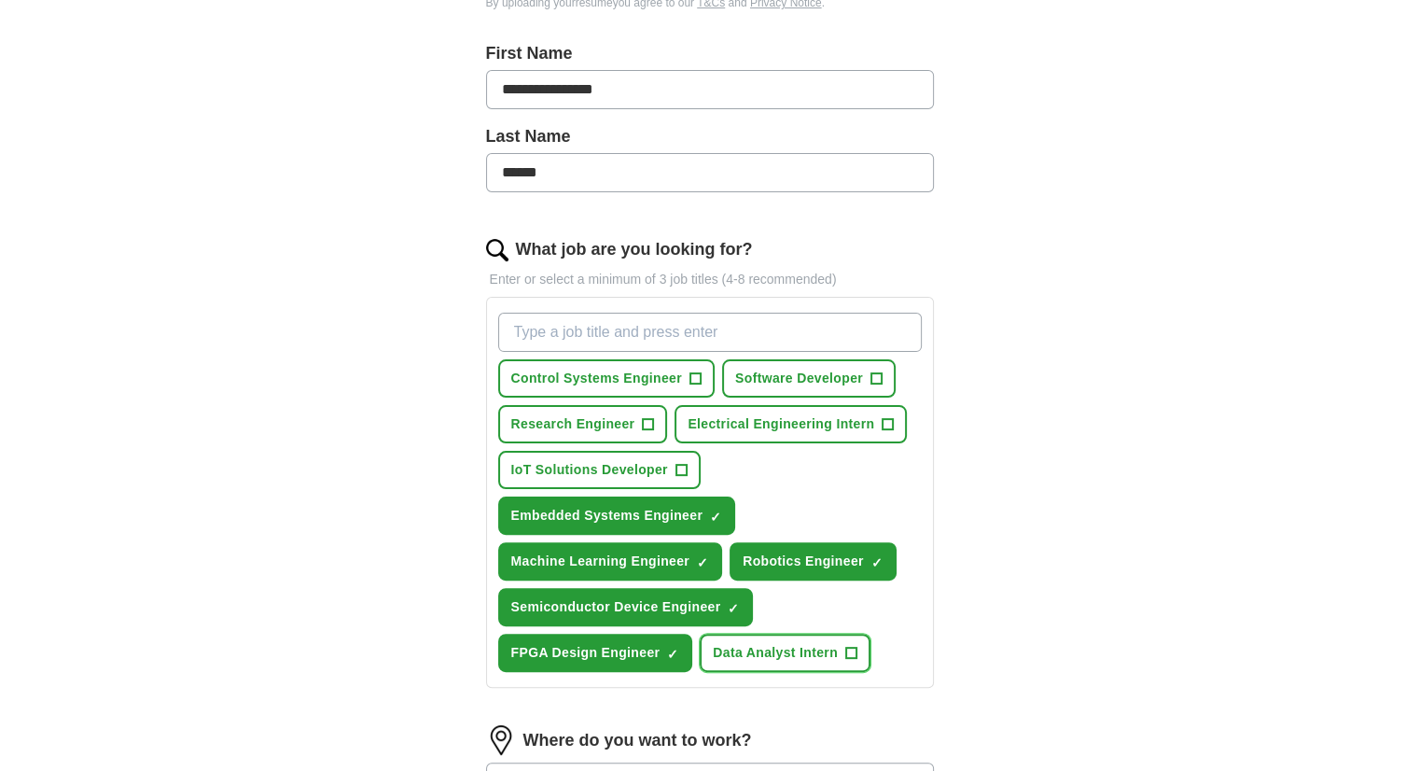
click at [850, 647] on span "+" at bounding box center [850, 653] width 11 height 15
click at [0, 0] on span "×" at bounding box center [0, 0] width 0 height 0
click at [891, 417] on span "+" at bounding box center [888, 424] width 11 height 15
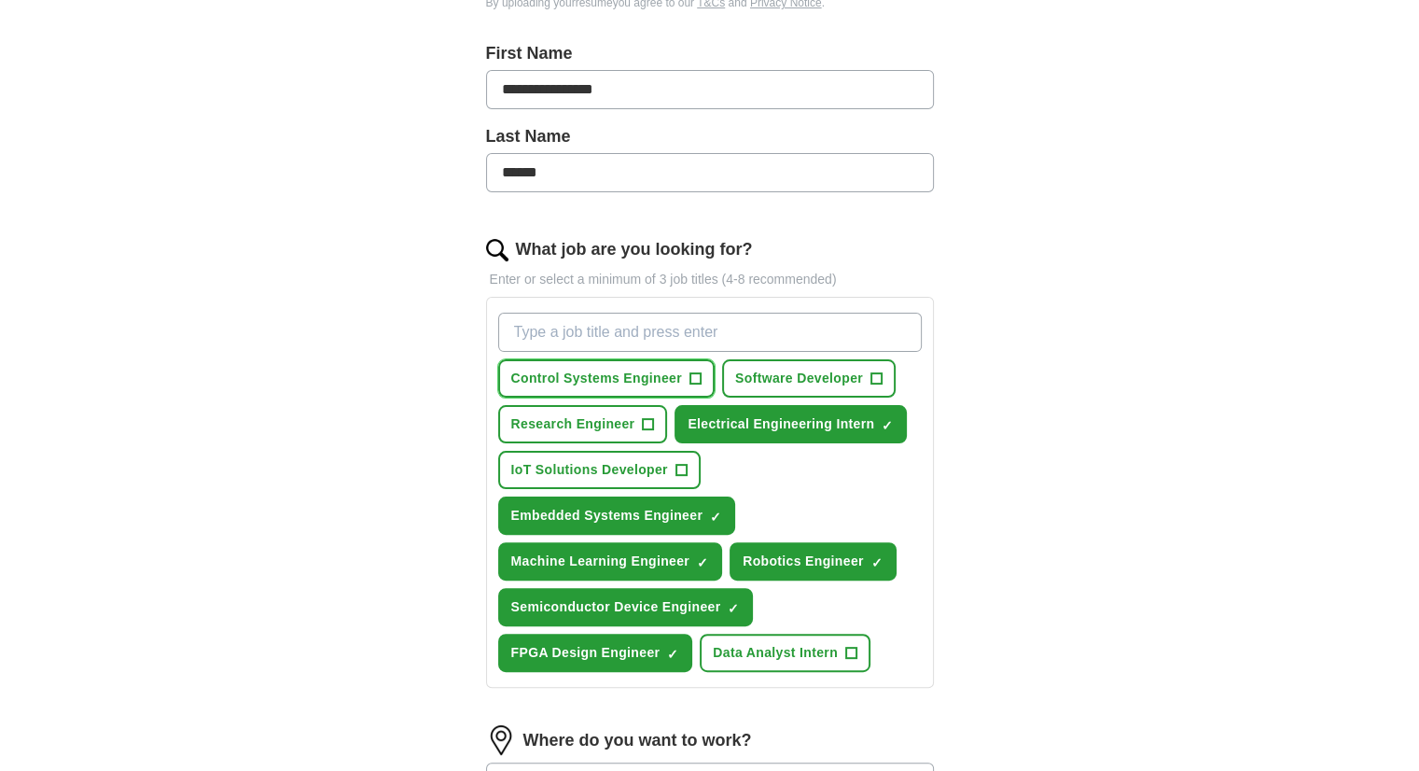
click at [700, 374] on span "+" at bounding box center [694, 378] width 11 height 15
click at [646, 425] on span "+" at bounding box center [648, 424] width 11 height 15
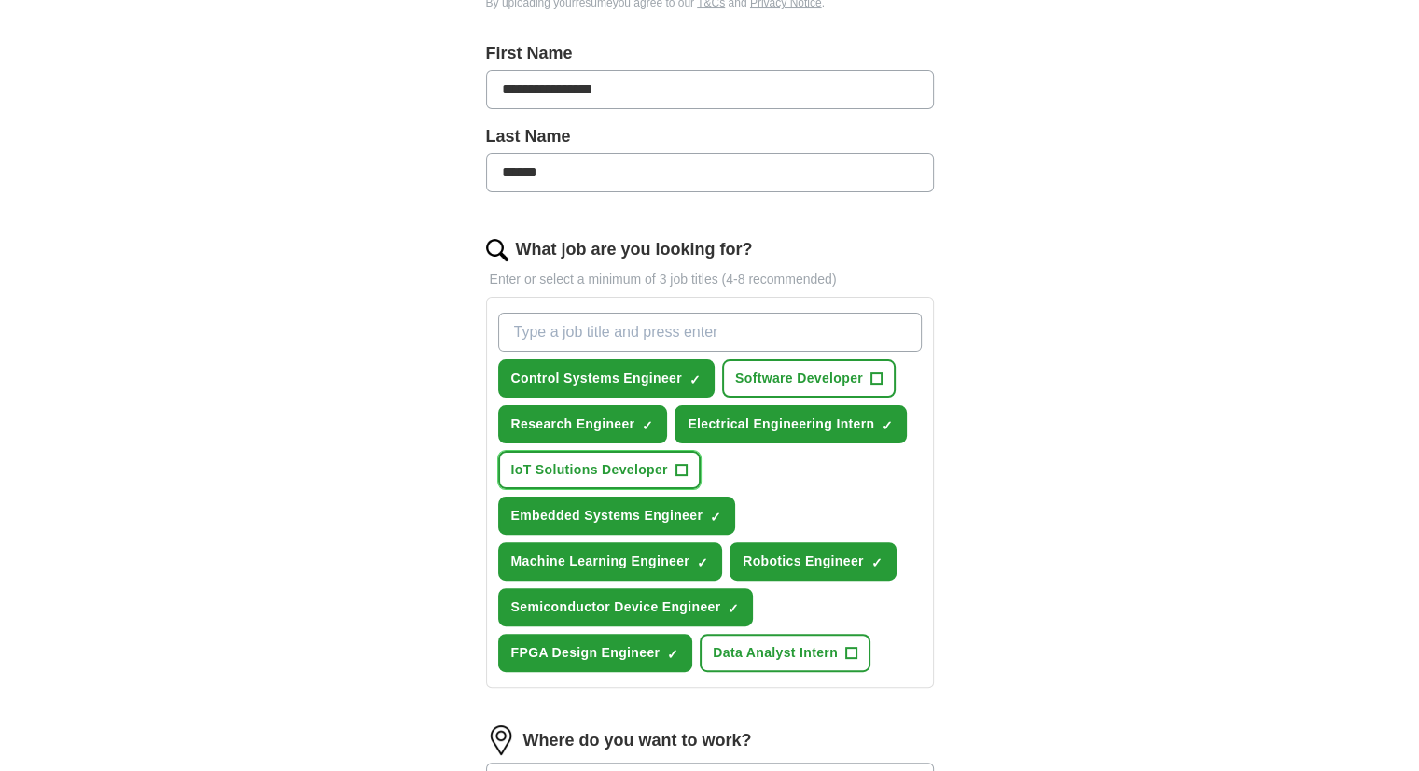
click at [681, 463] on span "+" at bounding box center [680, 470] width 11 height 15
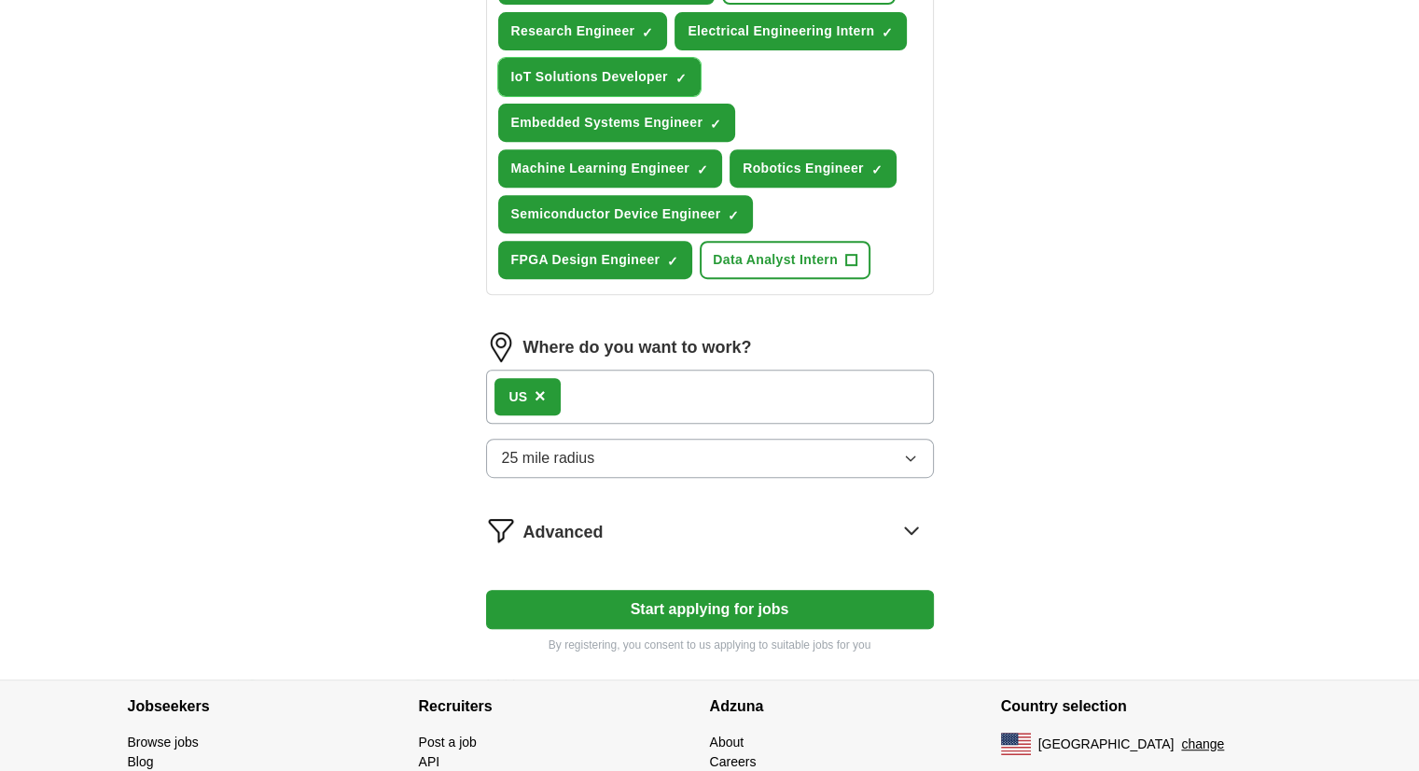
scroll to position [871, 0]
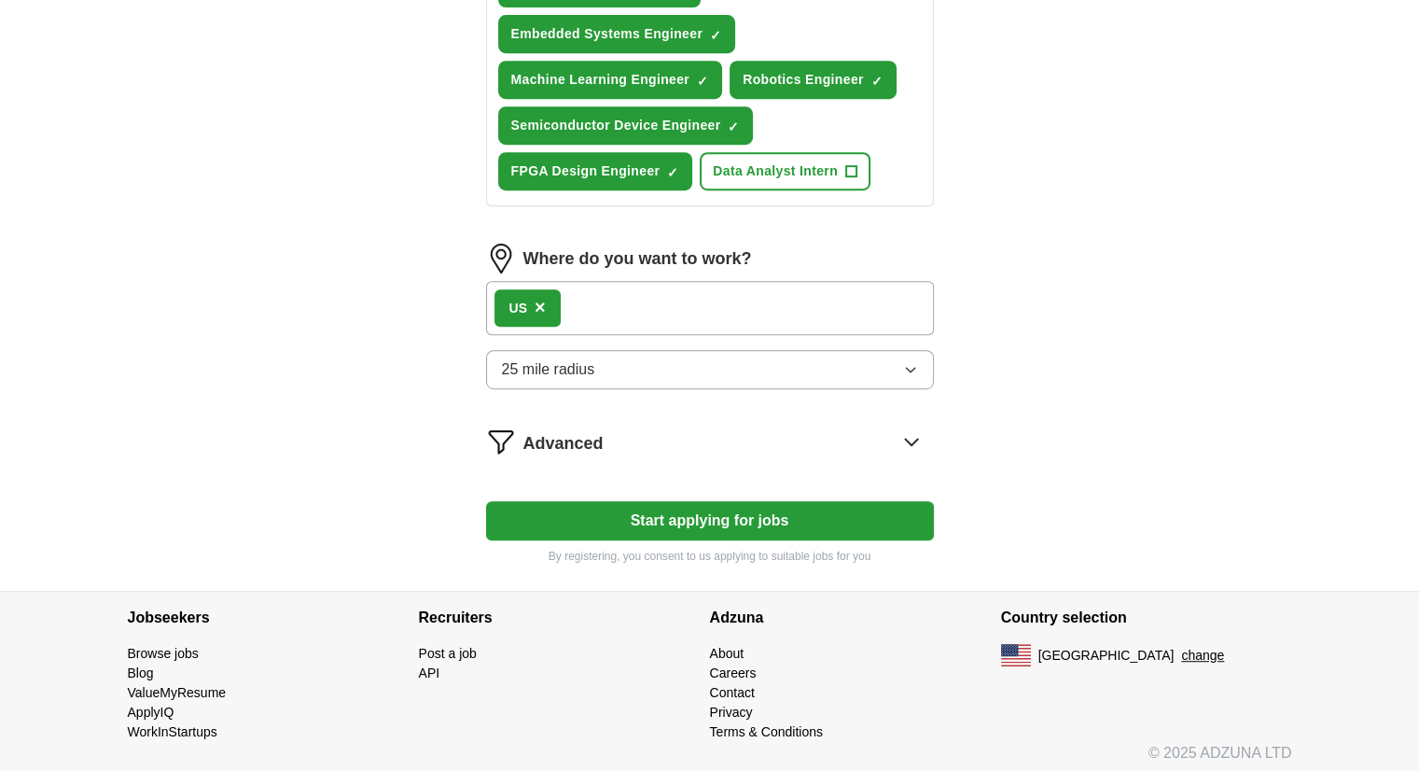
click at [772, 516] on button "Start applying for jobs" at bounding box center [710, 520] width 448 height 39
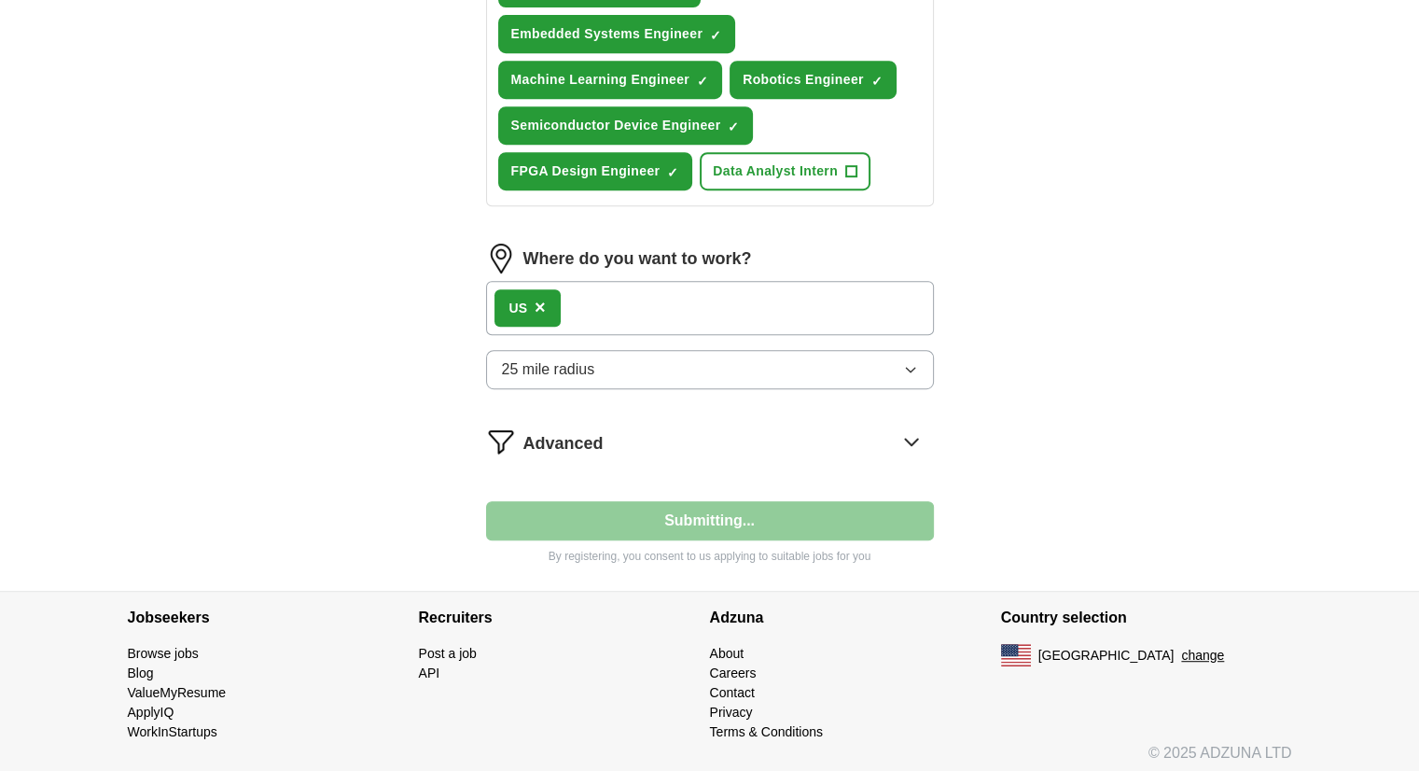
select select "**"
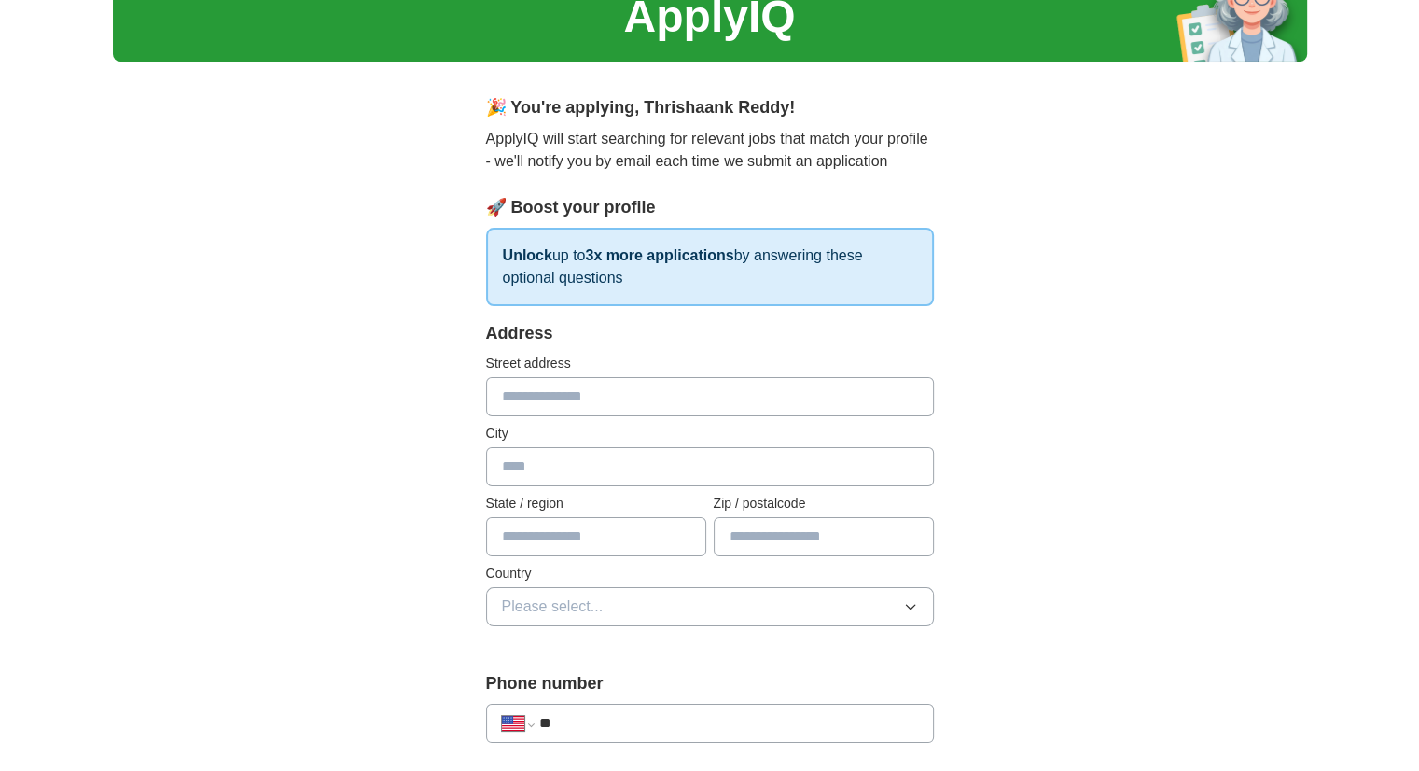
scroll to position [0, 0]
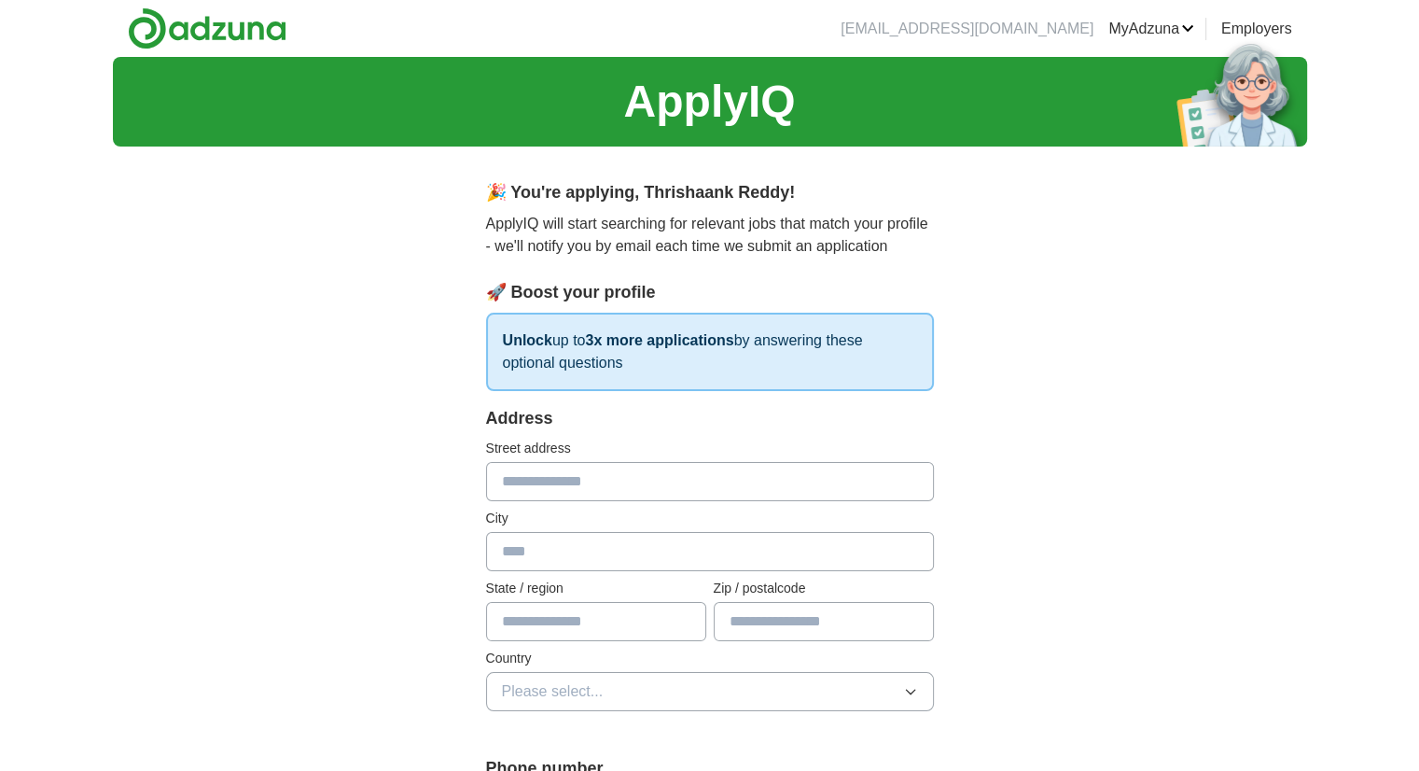
click at [772, 493] on input "text" at bounding box center [710, 481] width 448 height 39
type input "**********"
type input "*******"
type input "**"
type input "*****"
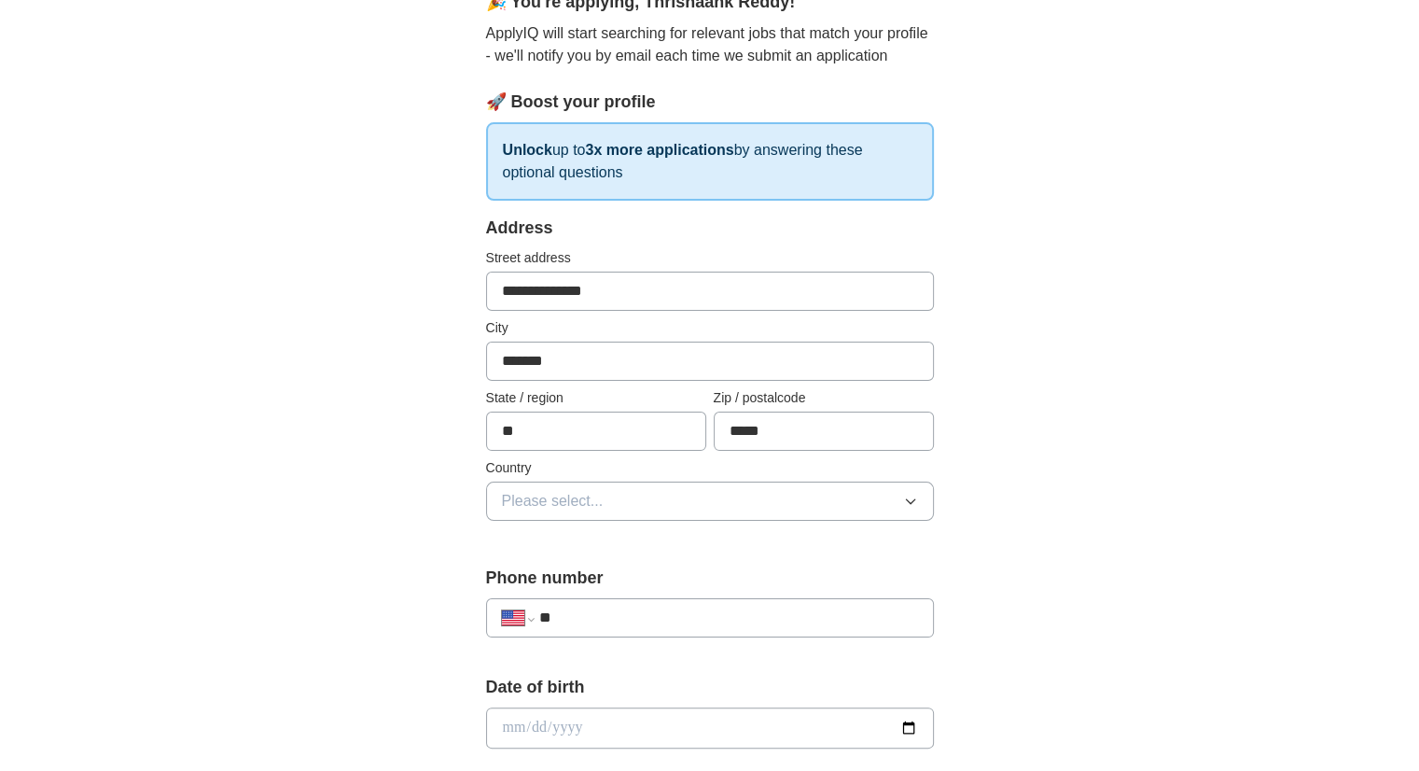
scroll to position [197, 0]
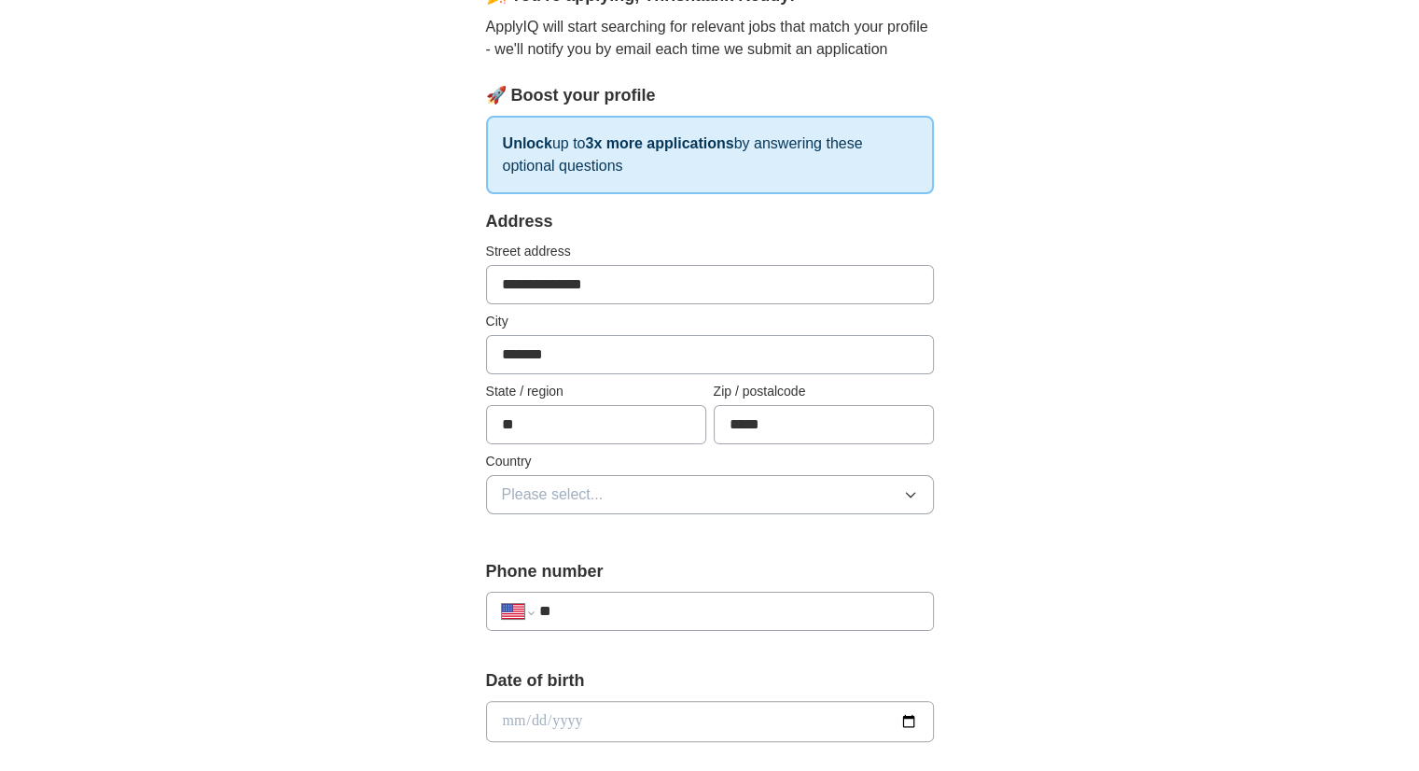
click at [751, 490] on button "Please select..." at bounding box center [710, 494] width 448 height 39
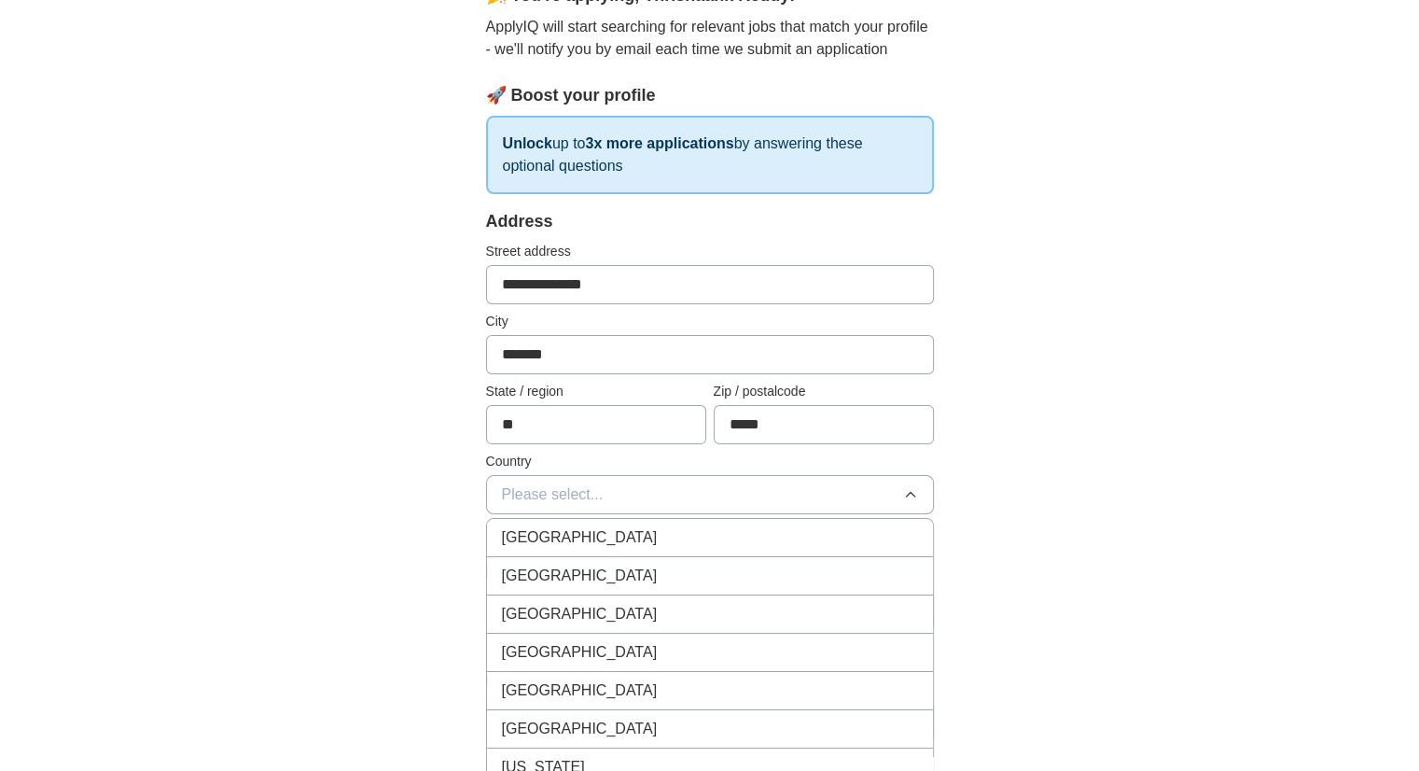
click at [701, 572] on div "[GEOGRAPHIC_DATA]" at bounding box center [710, 575] width 416 height 22
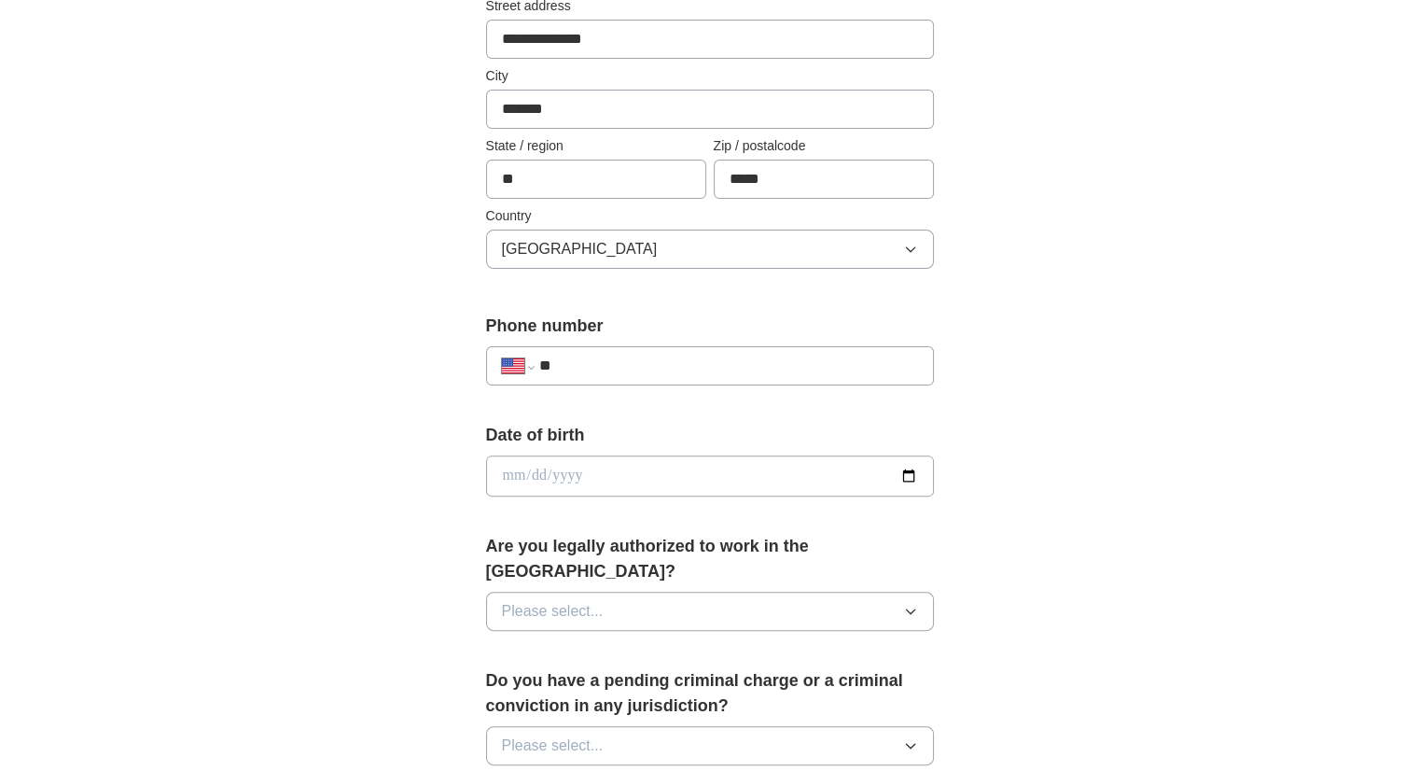
scroll to position [443, 0]
click at [780, 359] on input "**" at bounding box center [727, 365] width 379 height 22
type input "**********"
click at [726, 493] on div "Date of birth" at bounding box center [710, 466] width 448 height 89
click at [772, 472] on input "date" at bounding box center [710, 474] width 448 height 41
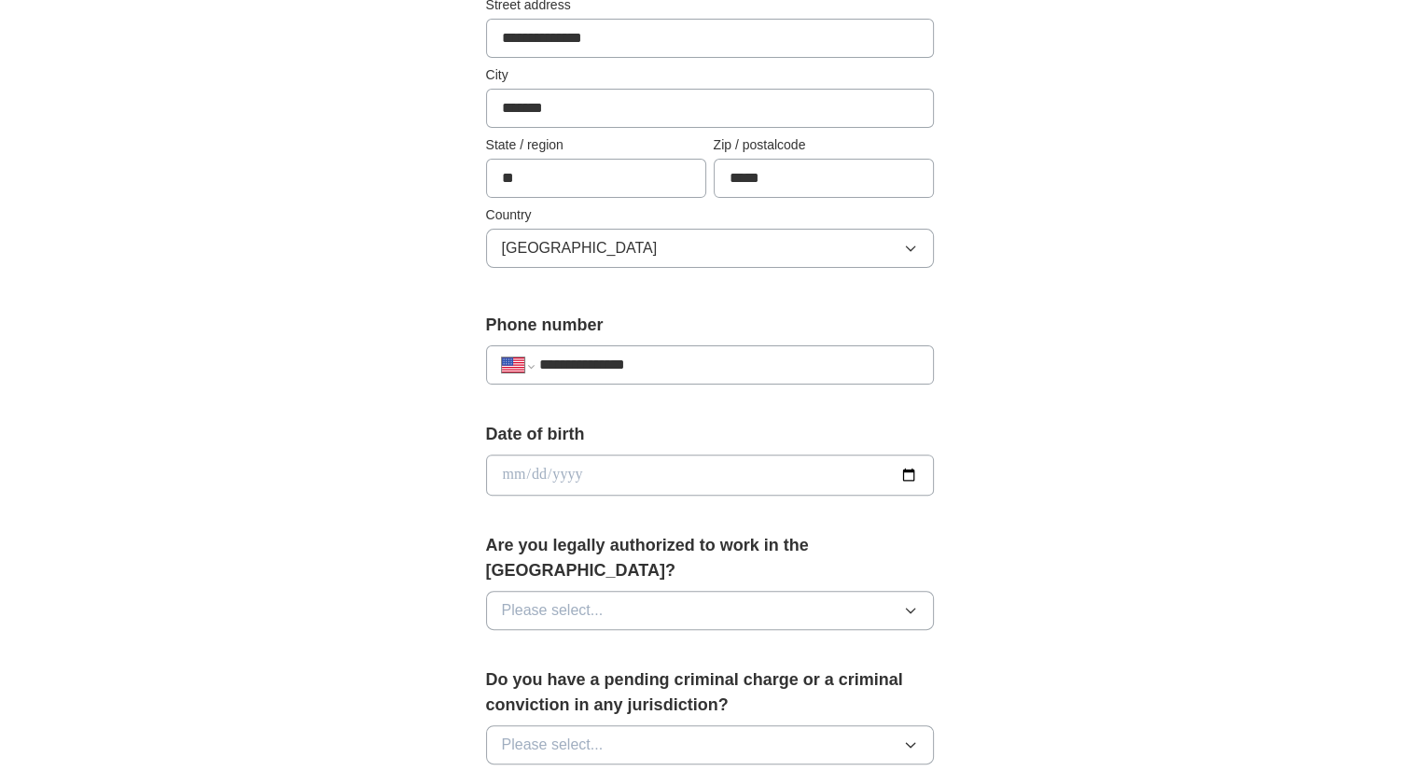
click at [772, 472] on input "date" at bounding box center [710, 474] width 448 height 41
type input "**********"
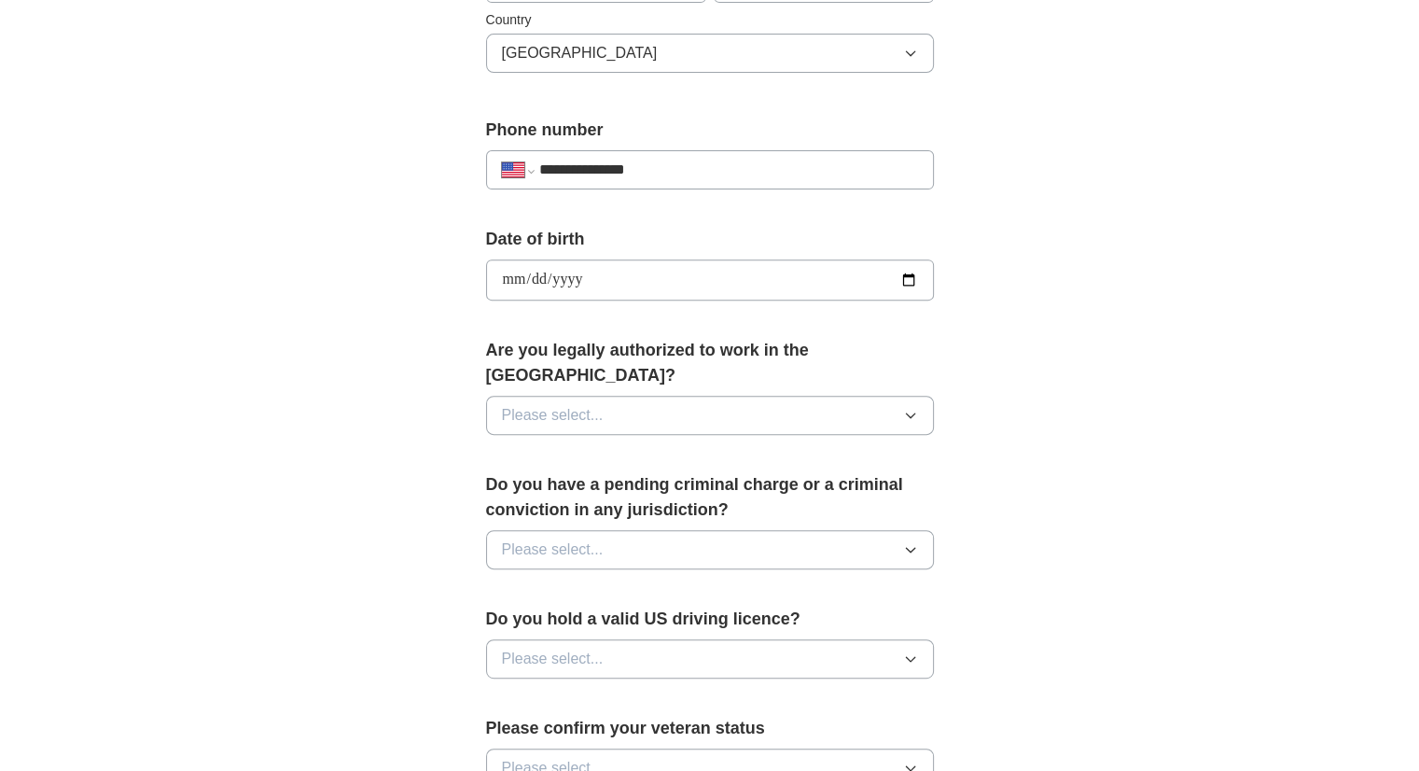
scroll to position [660, 0]
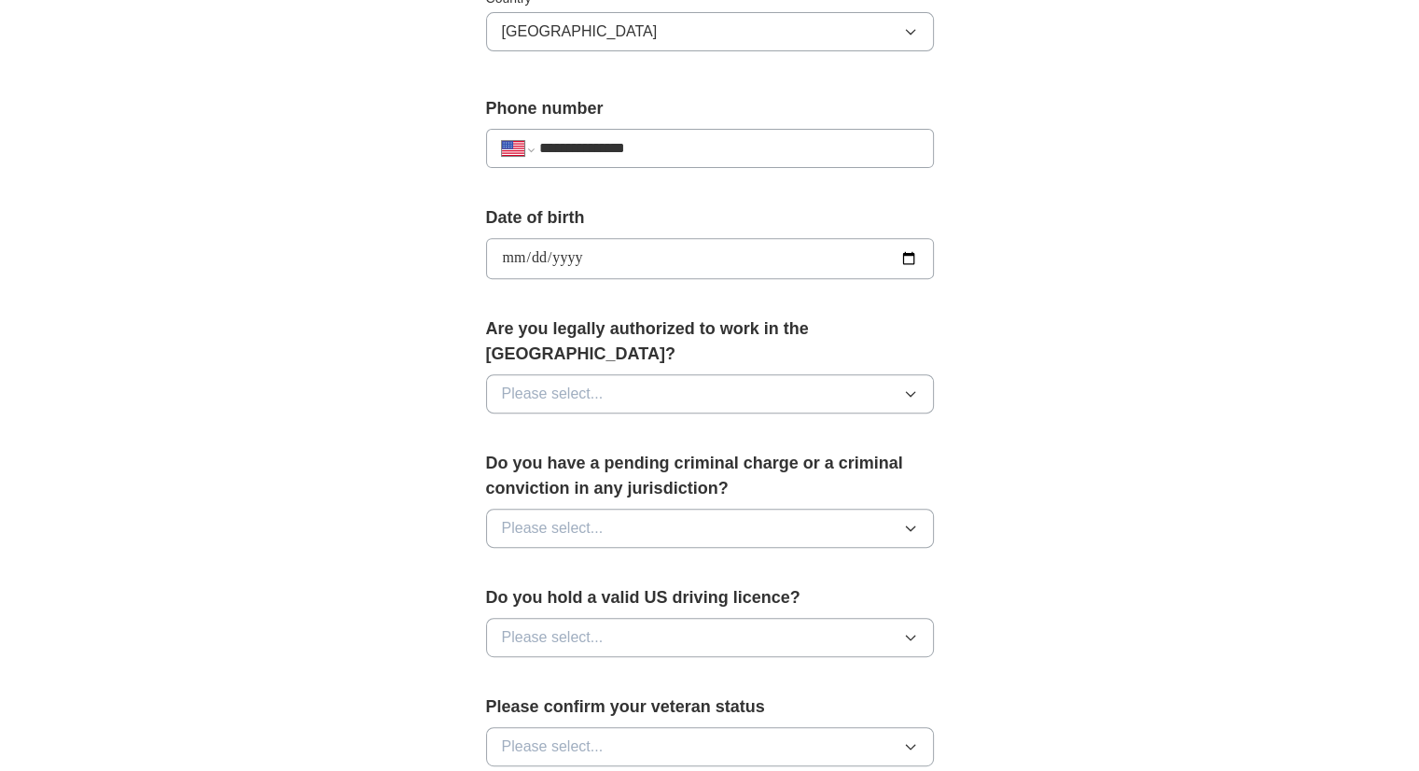
click at [842, 374] on button "Please select..." at bounding box center [710, 393] width 448 height 39
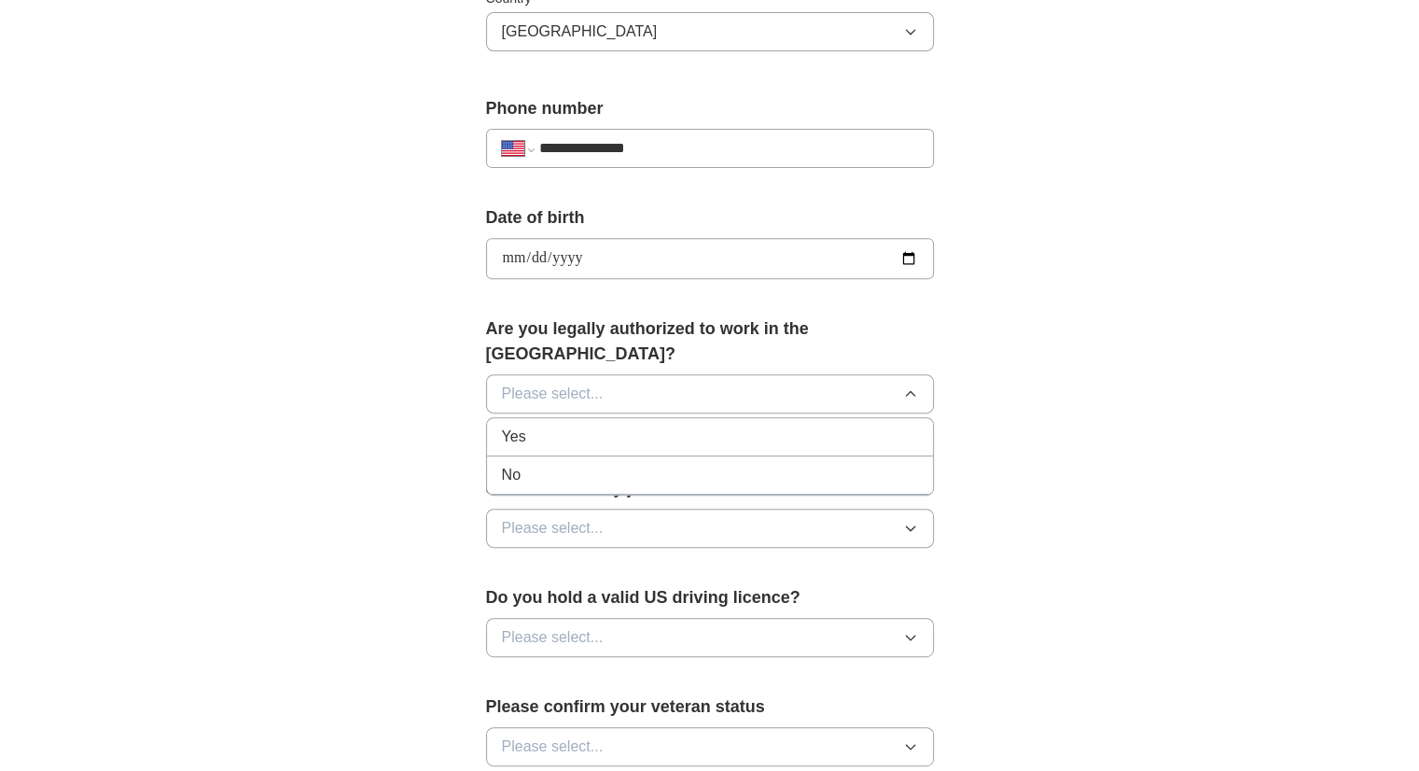
click at [794, 425] on div "Yes" at bounding box center [710, 436] width 416 height 22
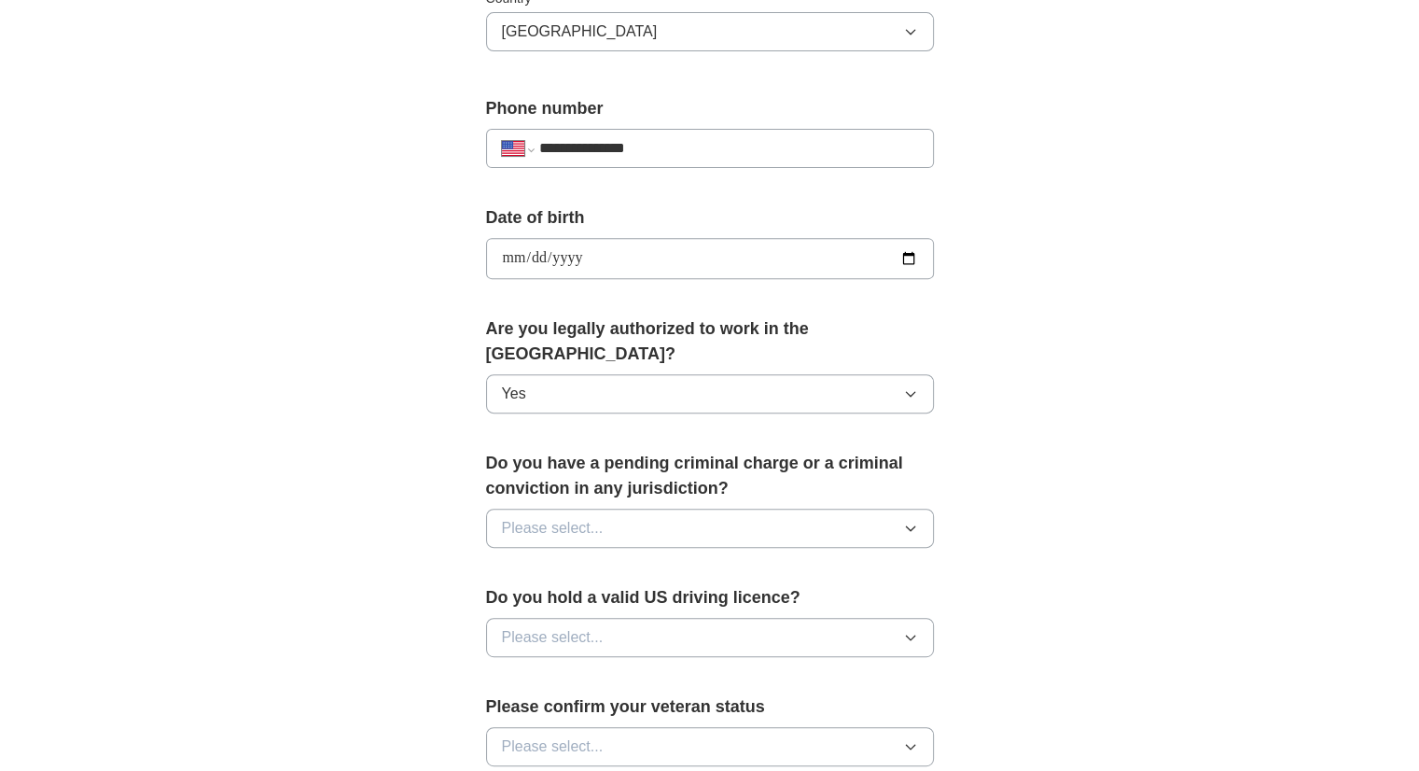
drag, startPoint x: 758, startPoint y: 477, endPoint x: 747, endPoint y: 507, distance: 31.9
click at [747, 507] on div "Do you have a pending criminal charge or a criminal conviction in any jurisdict…" at bounding box center [710, 507] width 448 height 112
click at [747, 508] on button "Please select..." at bounding box center [710, 527] width 448 height 39
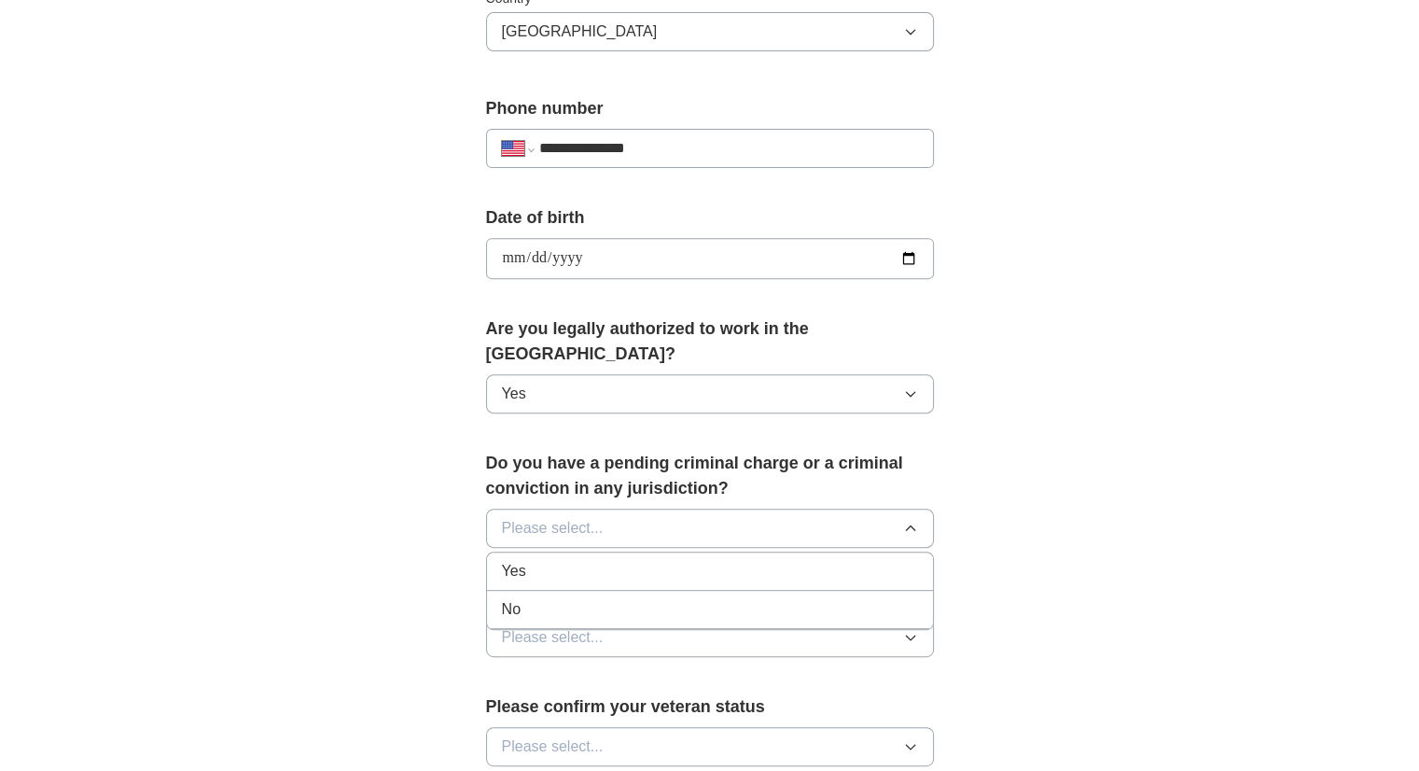
click at [696, 598] on div "No" at bounding box center [710, 609] width 416 height 22
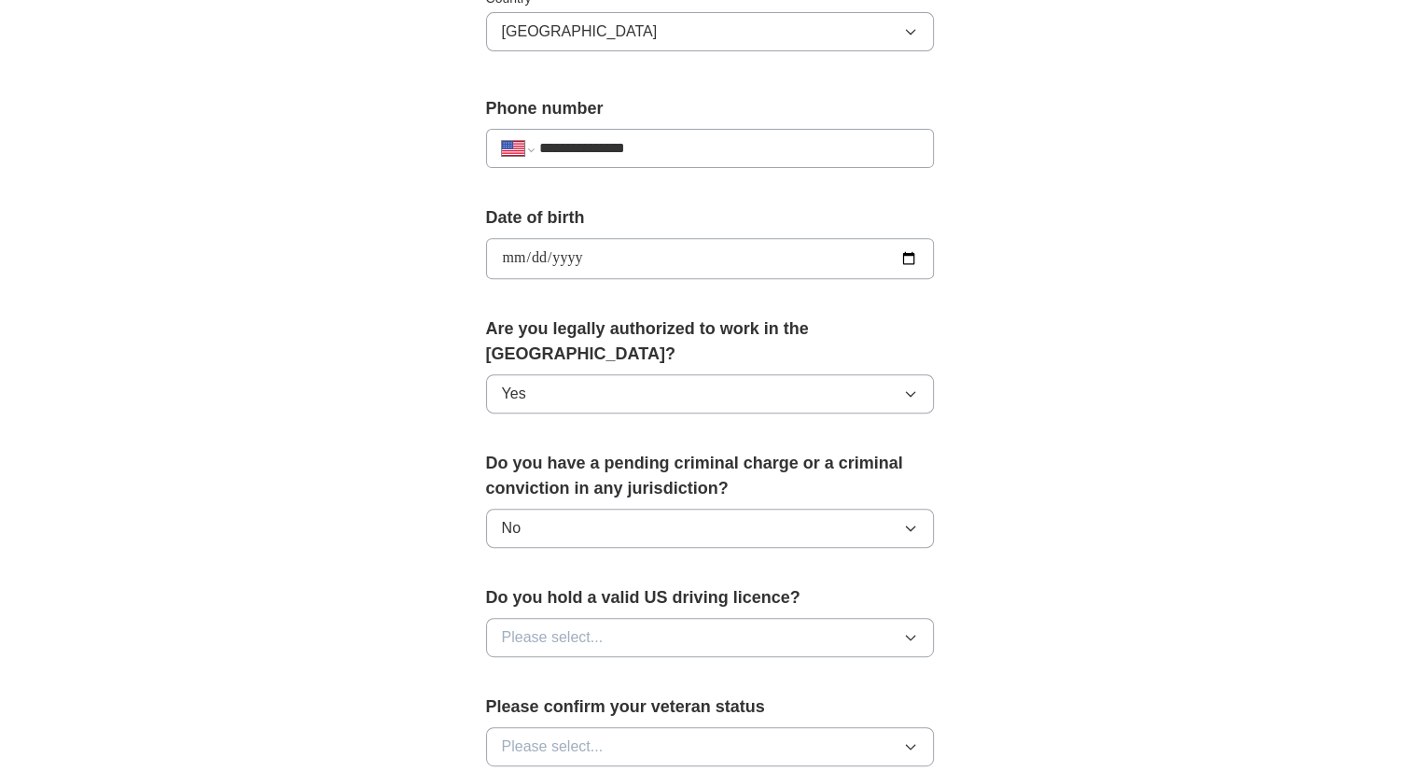
click at [690, 618] on button "Please select..." at bounding box center [710, 637] width 448 height 39
click at [677, 669] on div "Yes" at bounding box center [710, 680] width 416 height 22
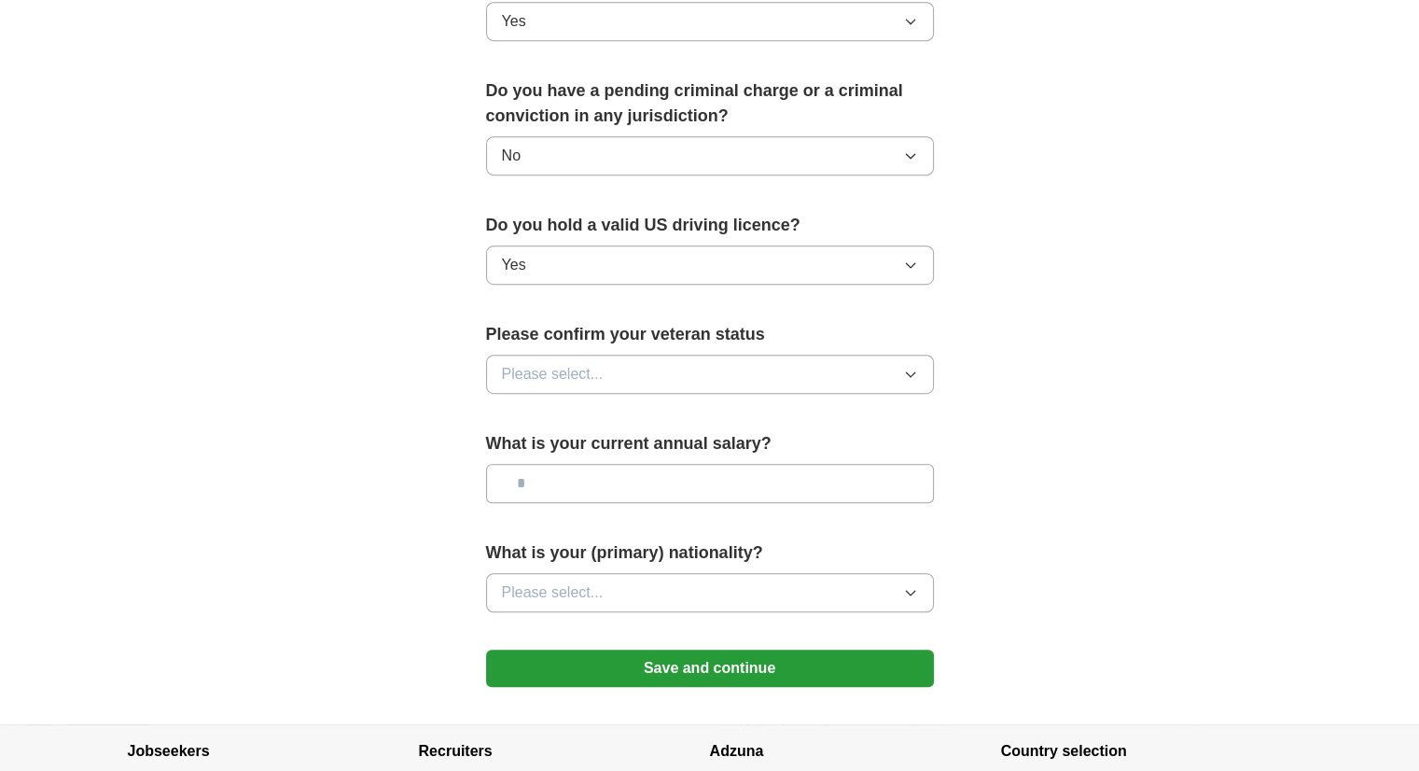
scroll to position [1060, 0]
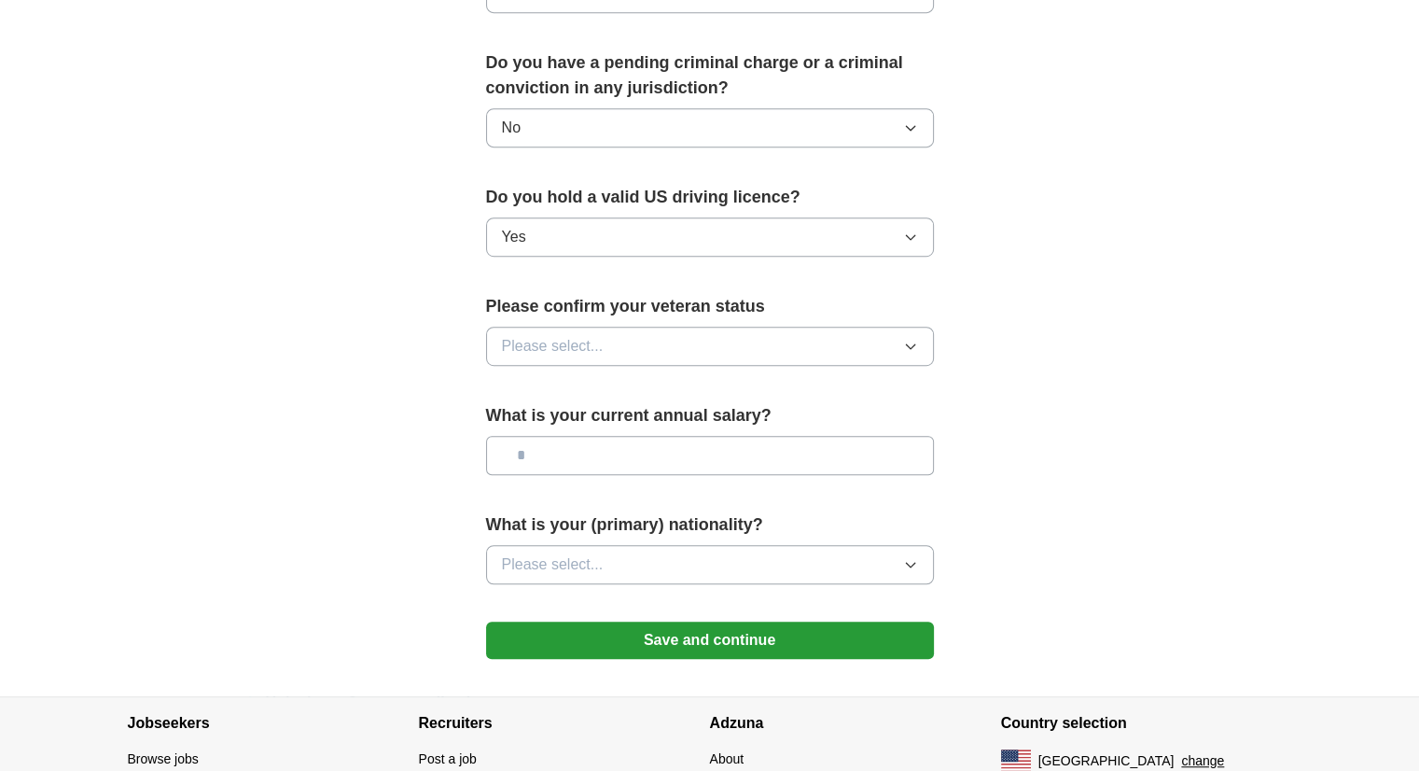
click at [788, 294] on label "Please confirm your veteran status" at bounding box center [710, 306] width 448 height 25
click at [787, 327] on button "Please select..." at bounding box center [710, 346] width 448 height 39
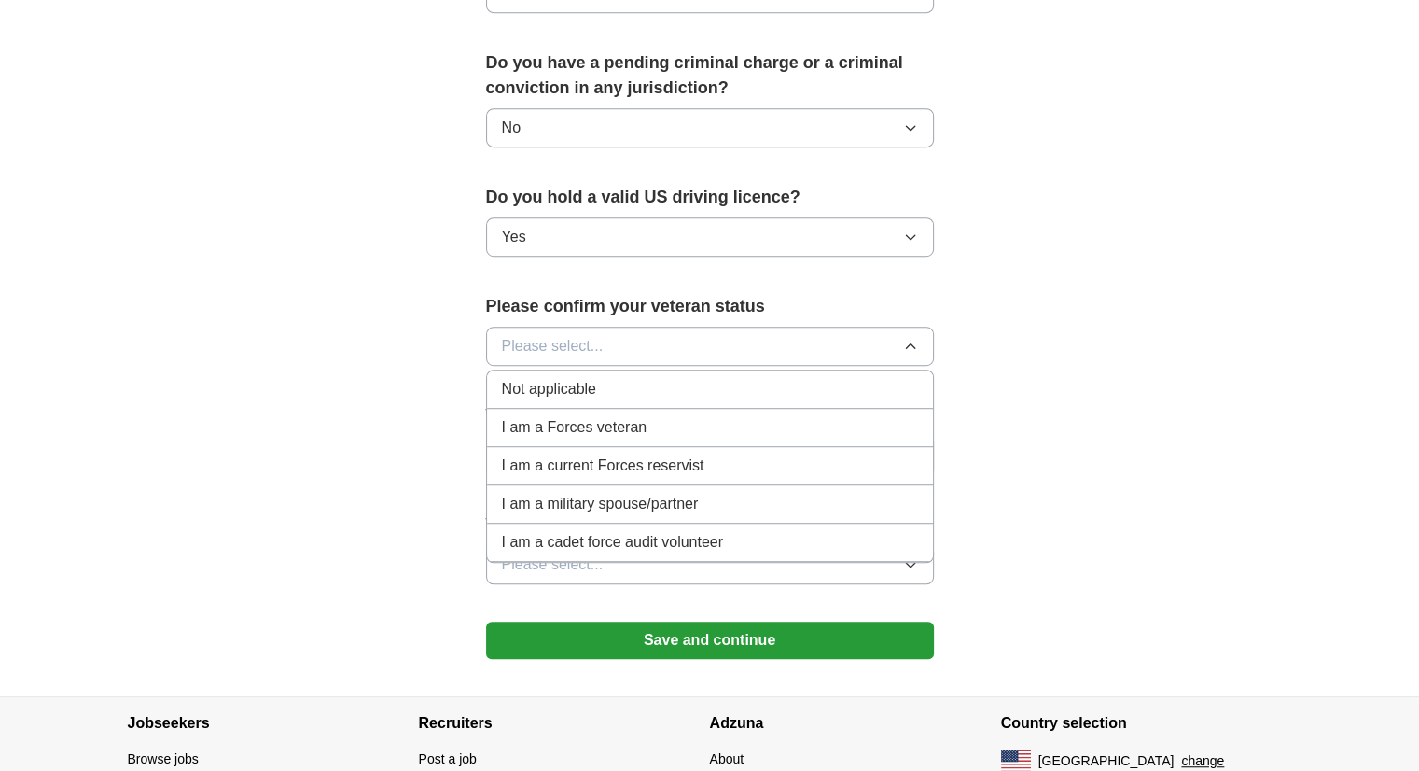
click at [731, 378] on div "Not applicable" at bounding box center [710, 389] width 416 height 22
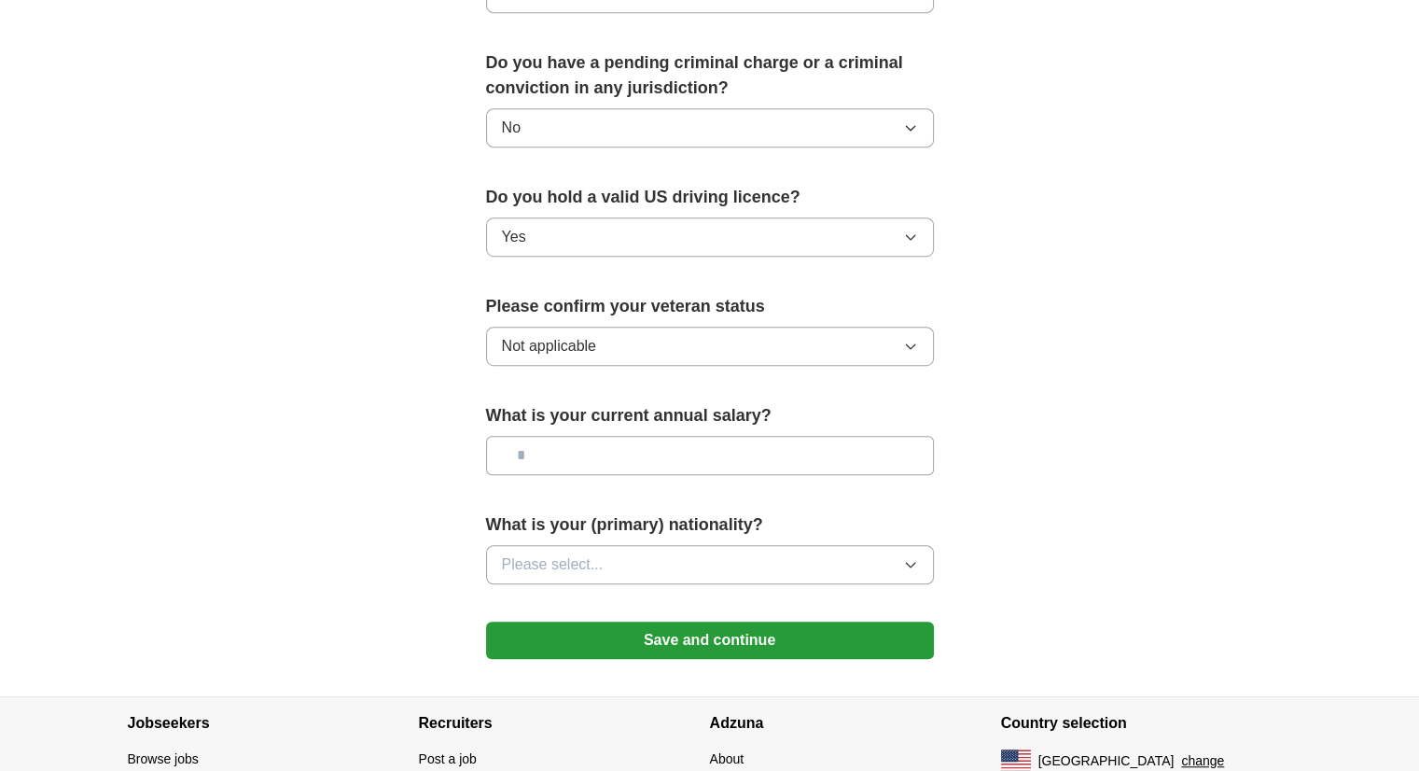
click at [717, 403] on div "What is your current annual salary?" at bounding box center [710, 446] width 448 height 87
click at [713, 436] on input "text" at bounding box center [710, 455] width 448 height 39
type input "**"
click at [748, 545] on button "Please select..." at bounding box center [710, 564] width 448 height 39
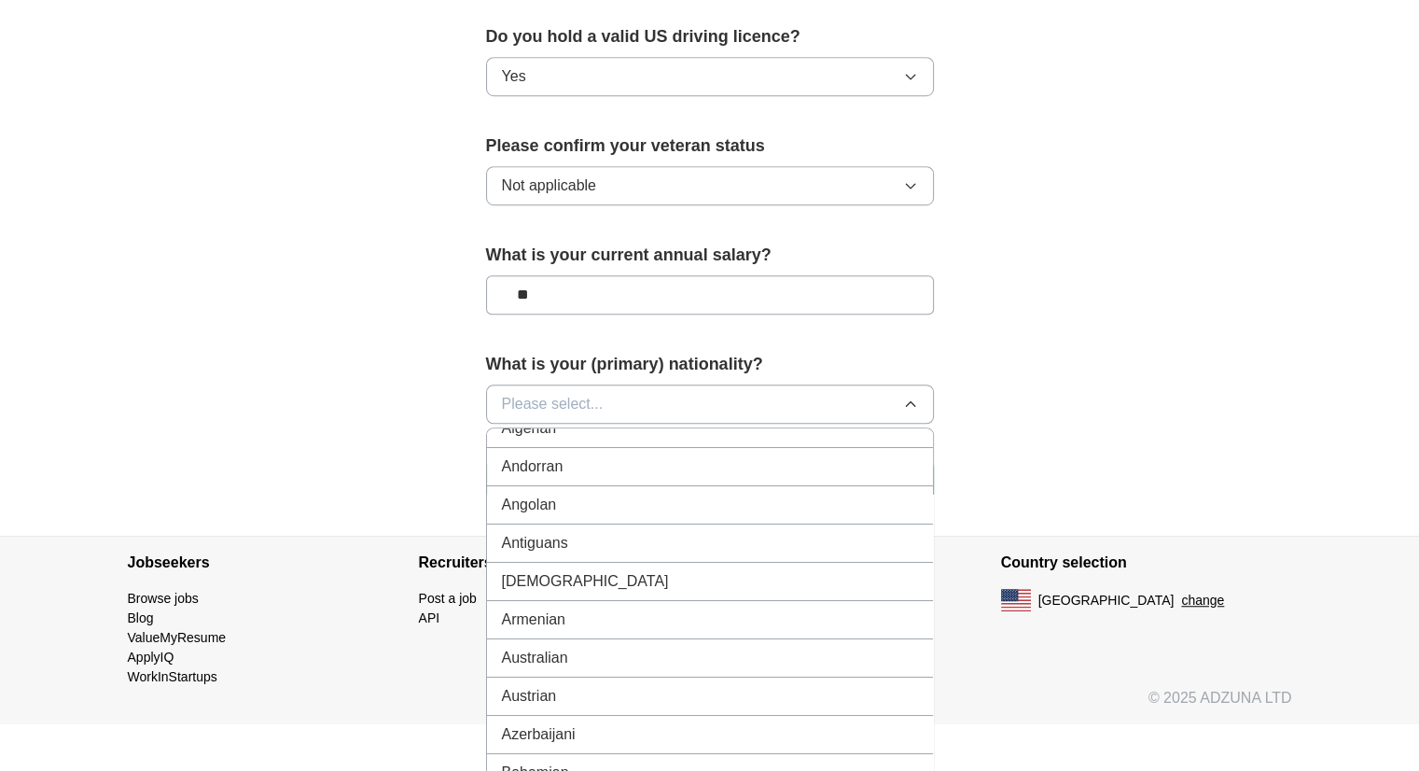
scroll to position [0, 0]
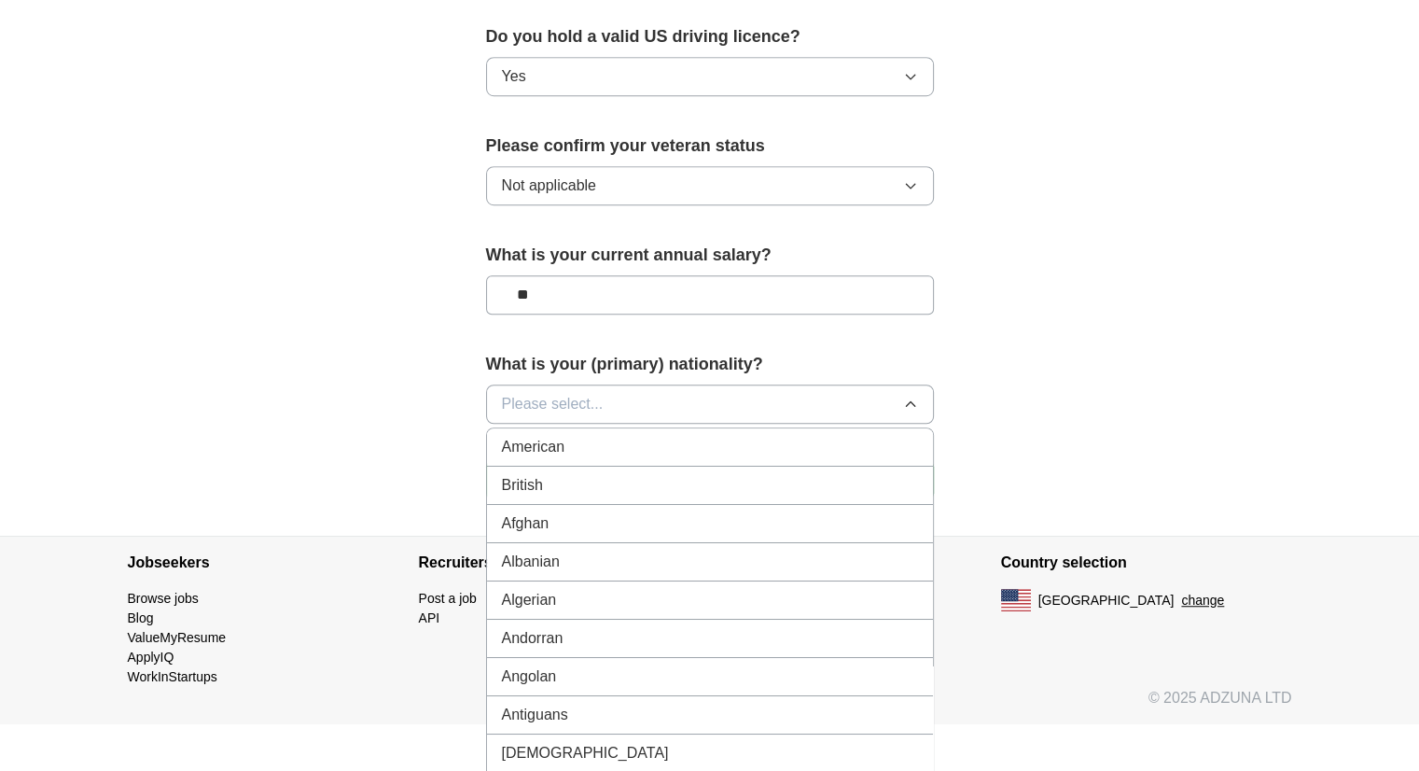
click at [727, 384] on button "Please select..." at bounding box center [710, 403] width 448 height 39
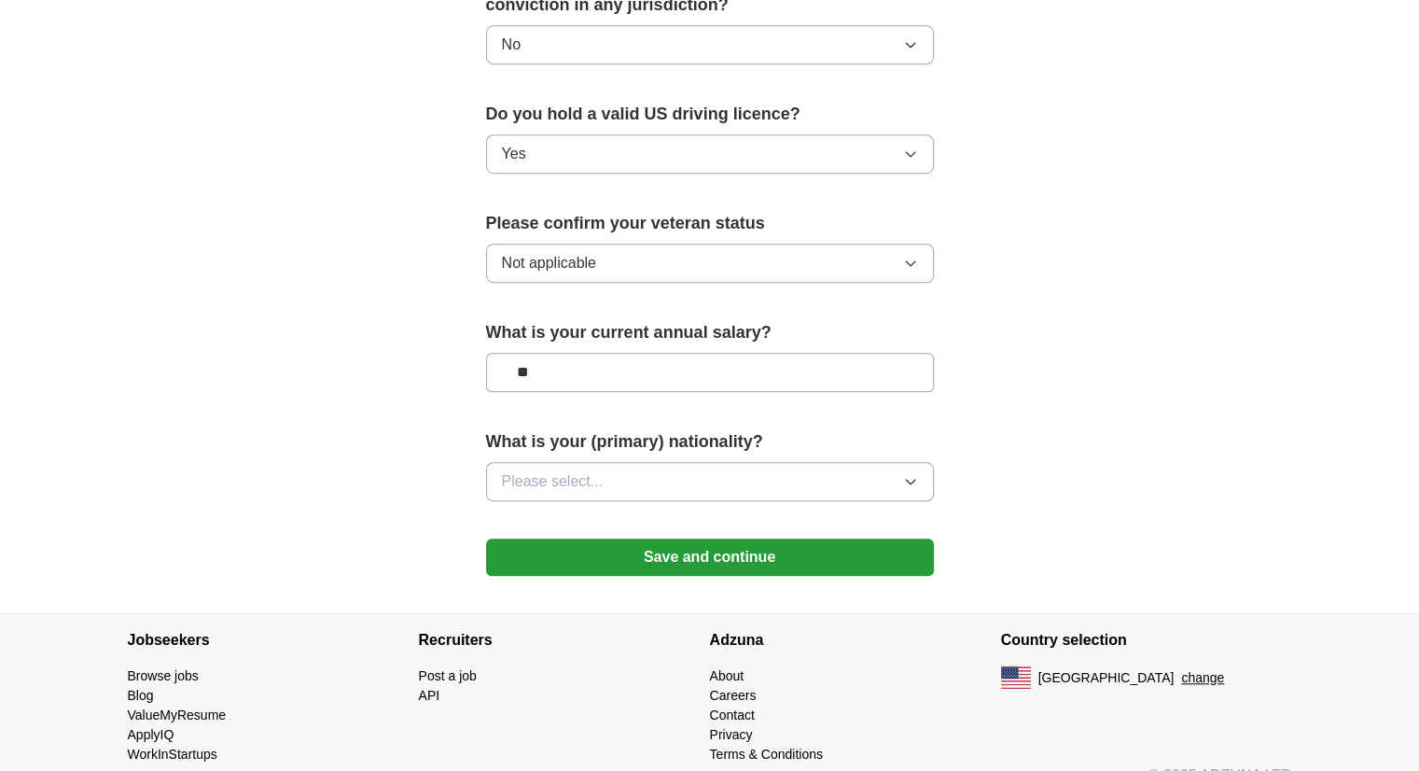
click at [702, 462] on button "Please select..." at bounding box center [710, 481] width 448 height 39
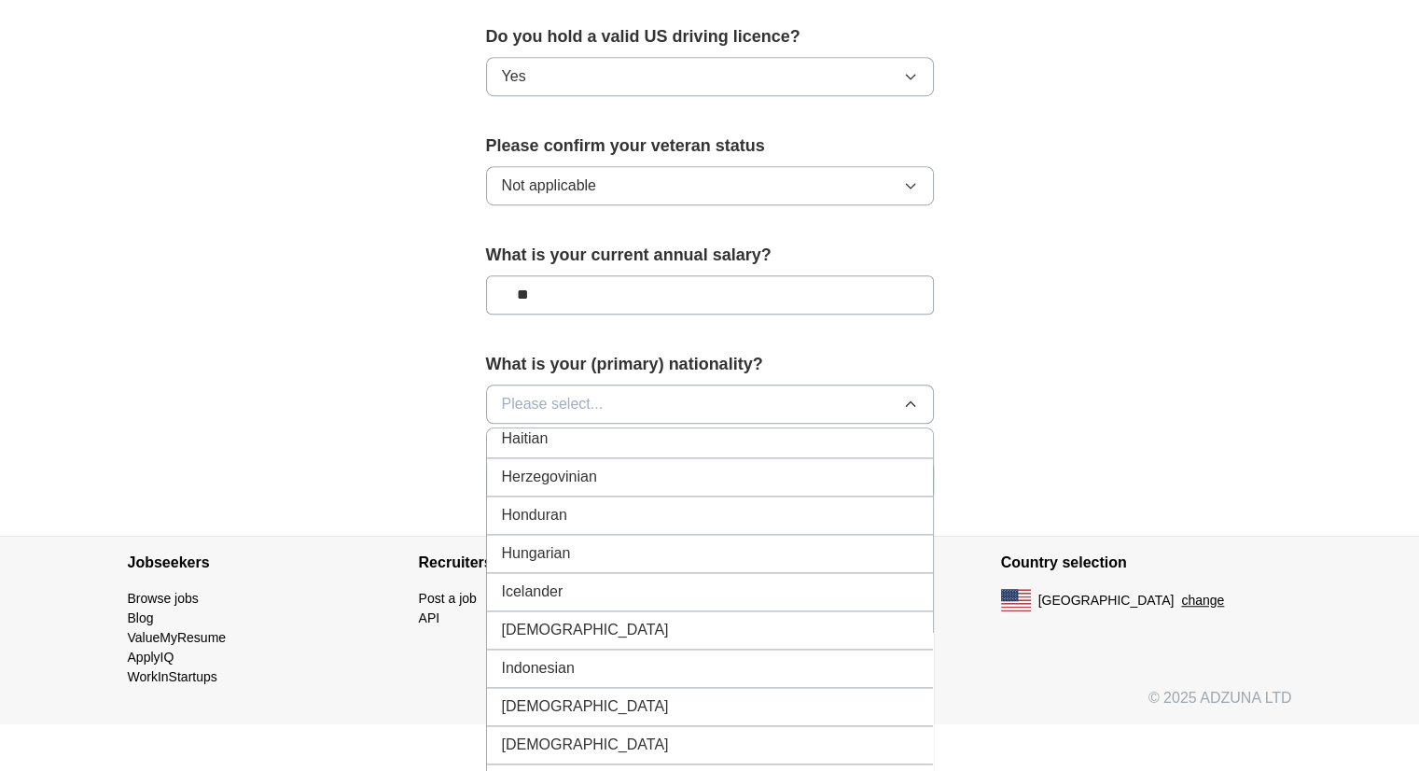
scroll to position [2872, 0]
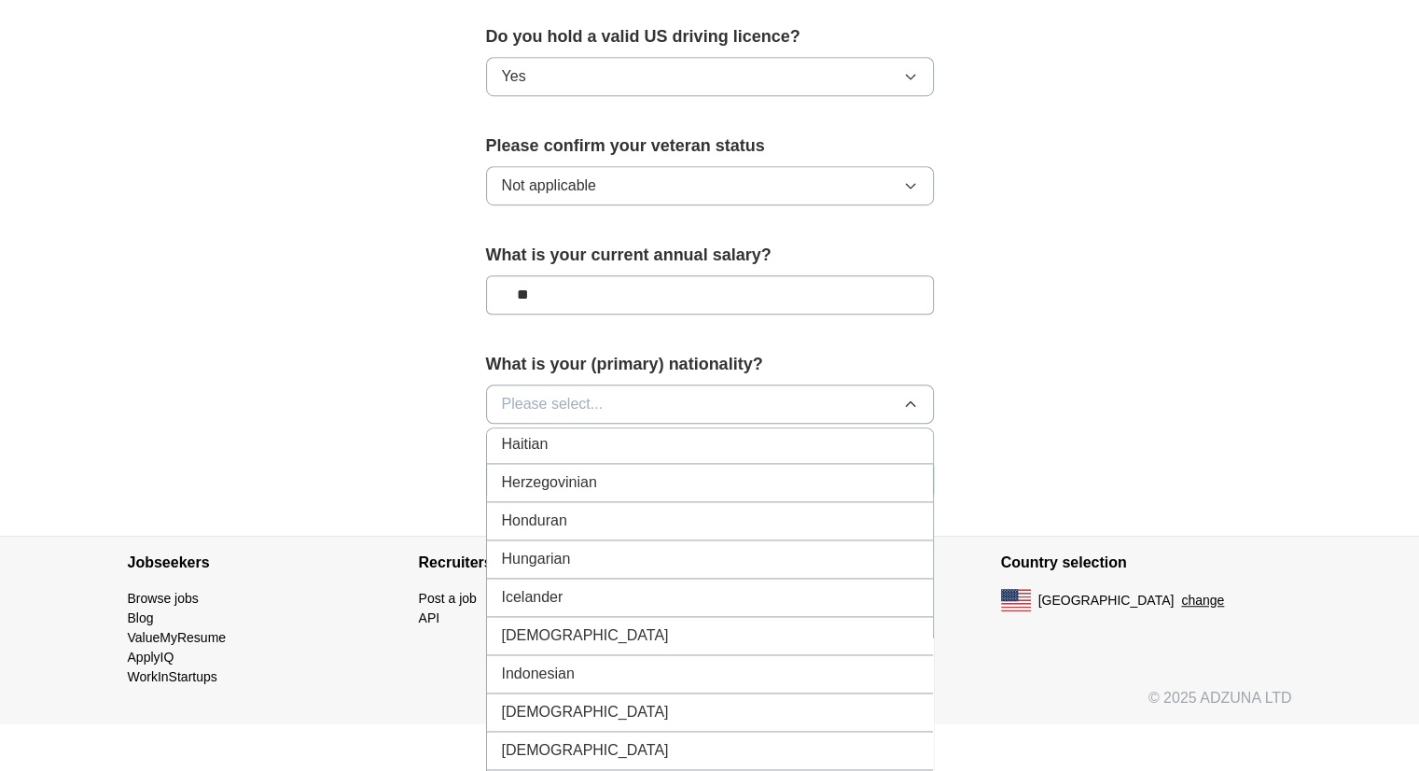
click at [684, 624] on div "[DEMOGRAPHIC_DATA]" at bounding box center [710, 635] width 416 height 22
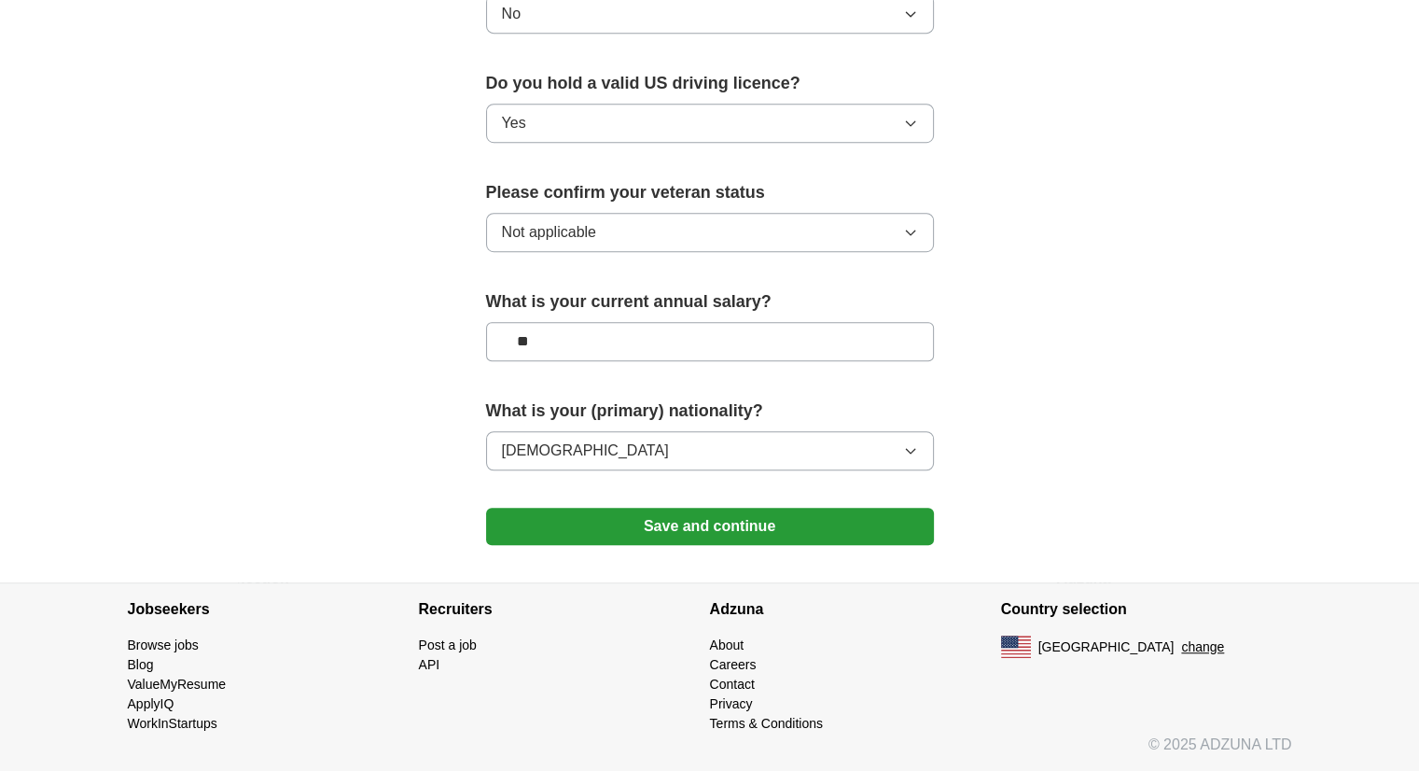
scroll to position [1143, 0]
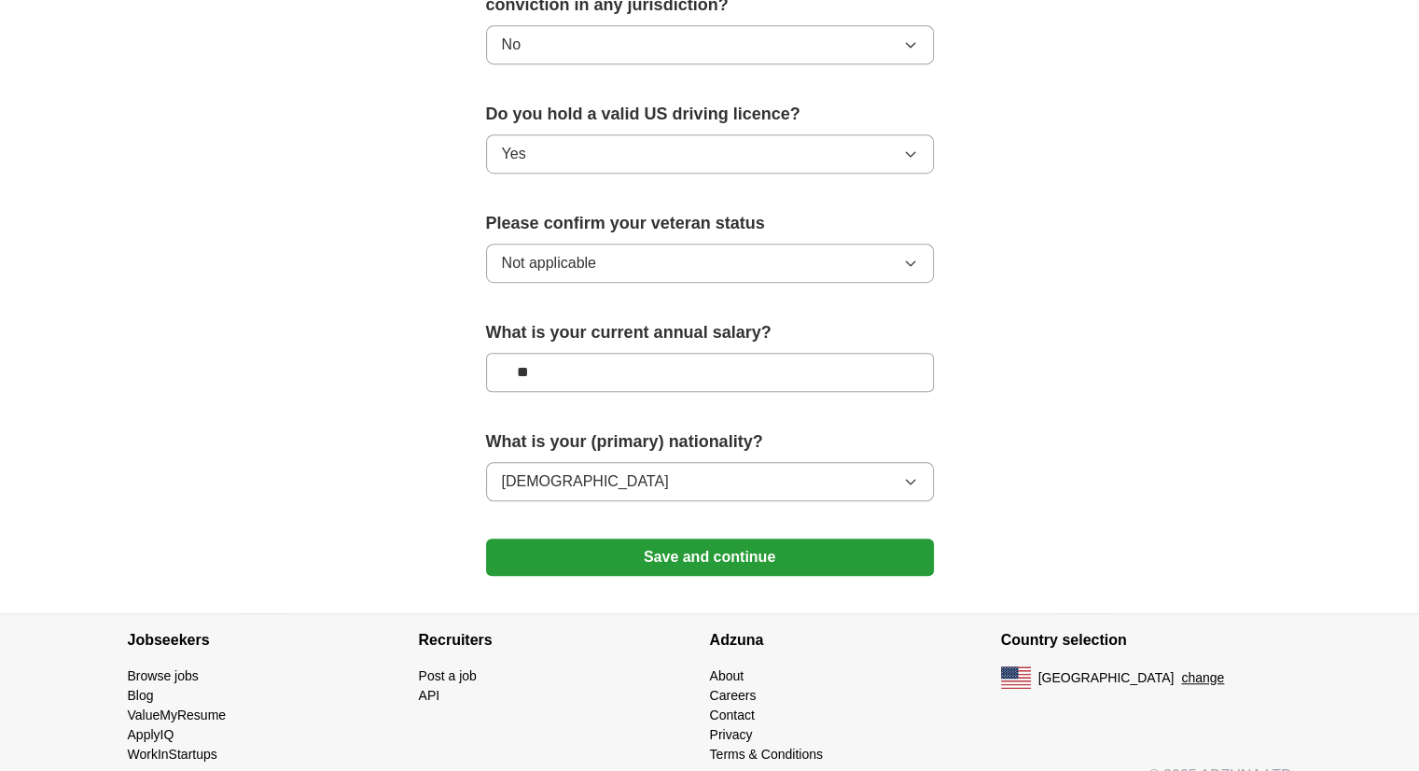
click at [765, 538] on button "Save and continue" at bounding box center [710, 556] width 448 height 37
